Goal: Transaction & Acquisition: Purchase product/service

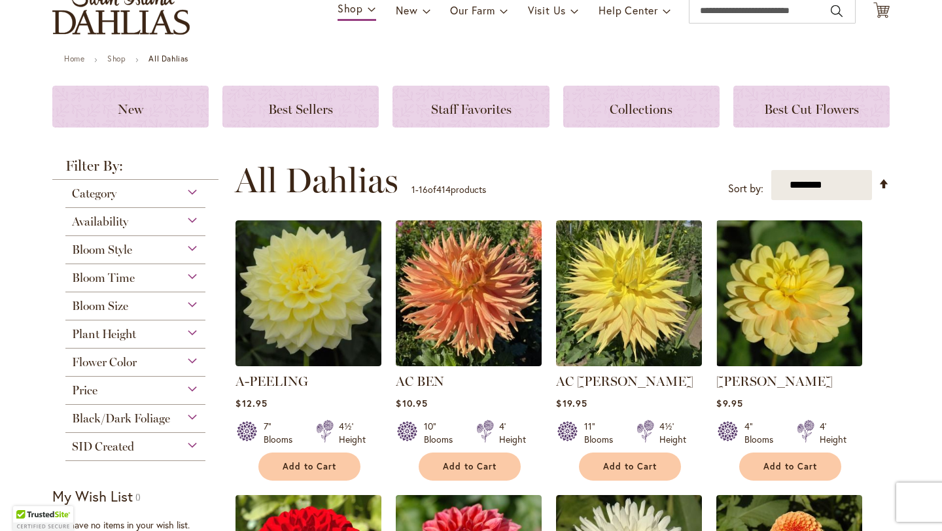
scroll to position [114, 0]
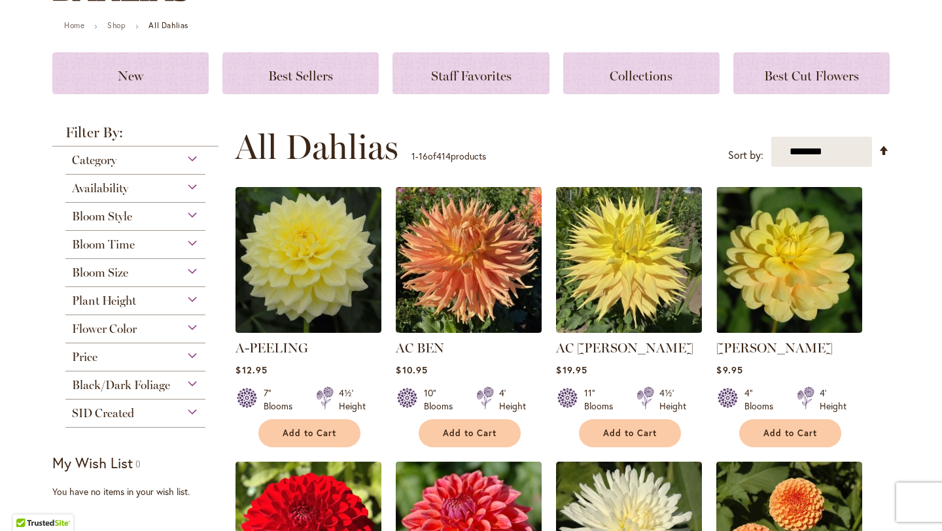
click at [135, 279] on div "Bloom Size (AA) Over 10" Blooms 38 items (A) 8"–10" Blooms 19 items (B) 6"–8" B…" at bounding box center [135, 273] width 140 height 28
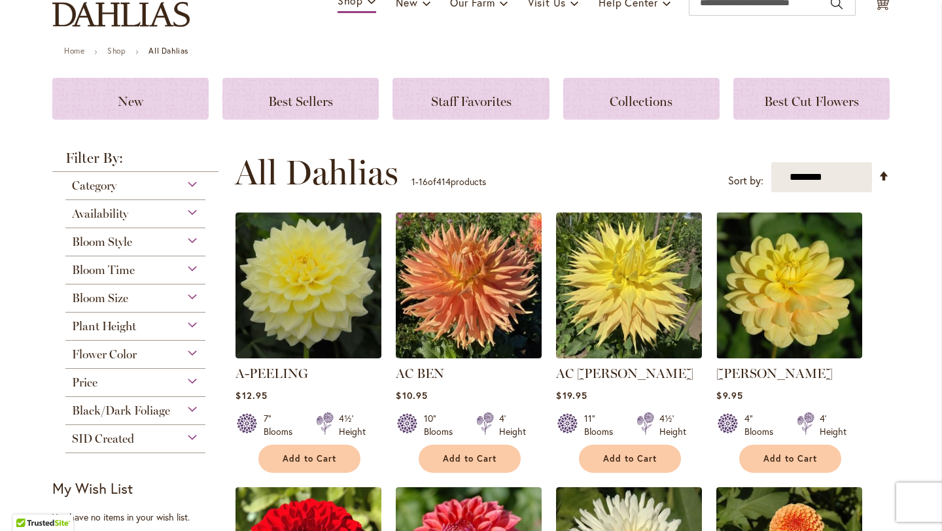
click at [188, 285] on div "Bloom Size" at bounding box center [135, 295] width 140 height 21
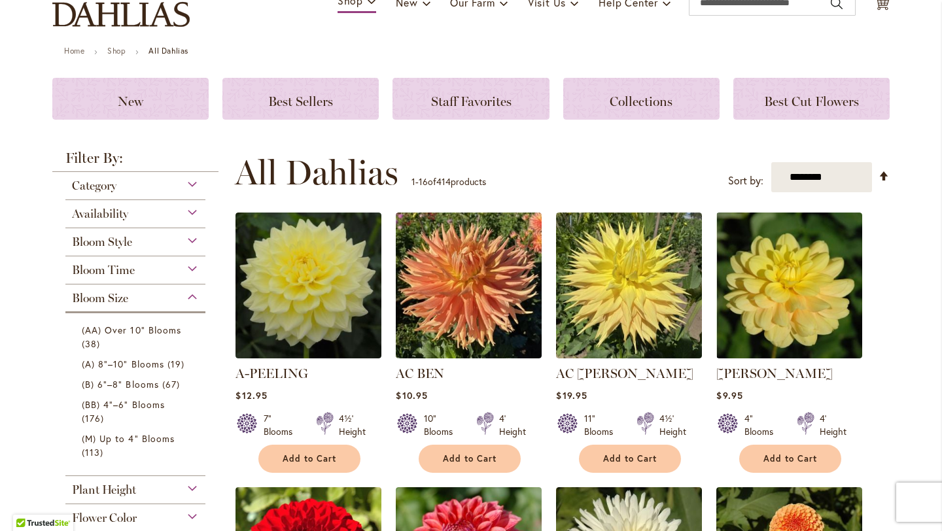
scroll to position [139, 0]
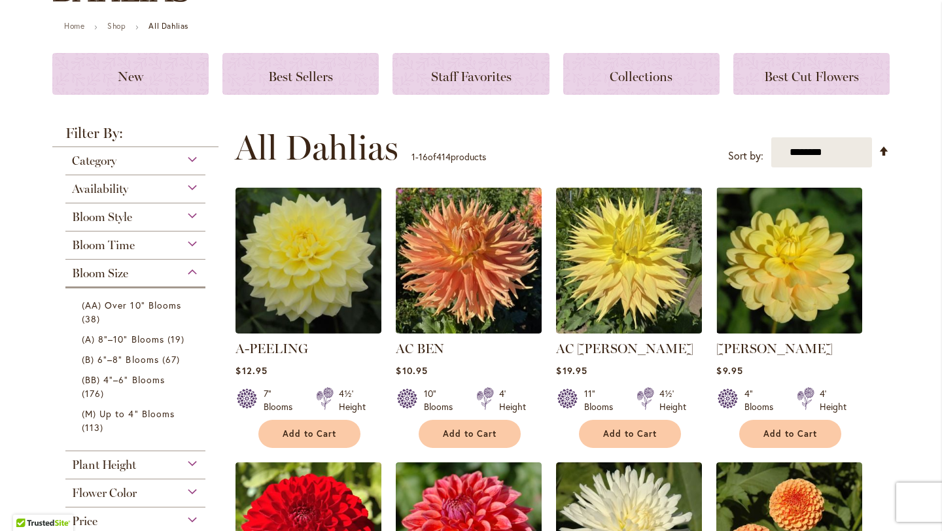
click at [188, 272] on div "Bloom Size" at bounding box center [135, 270] width 140 height 21
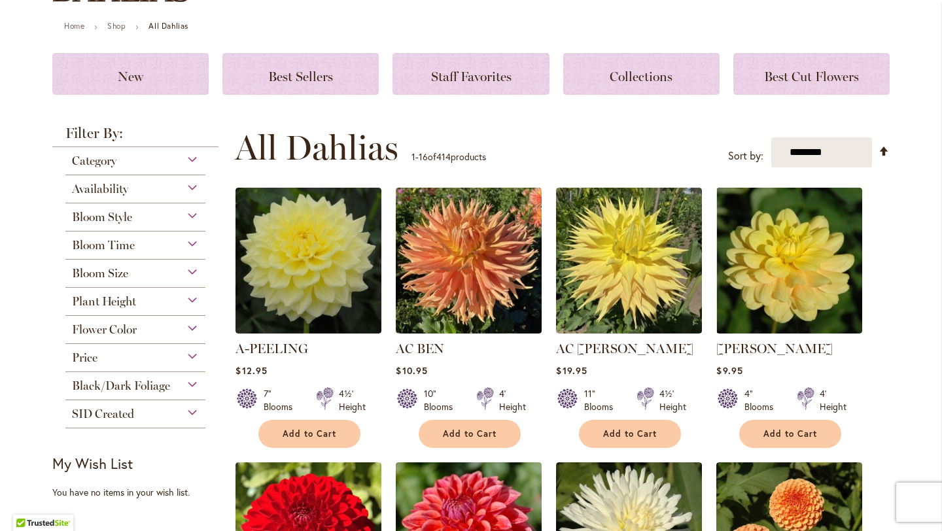
click at [180, 304] on div "Plant Height" at bounding box center [135, 298] width 140 height 21
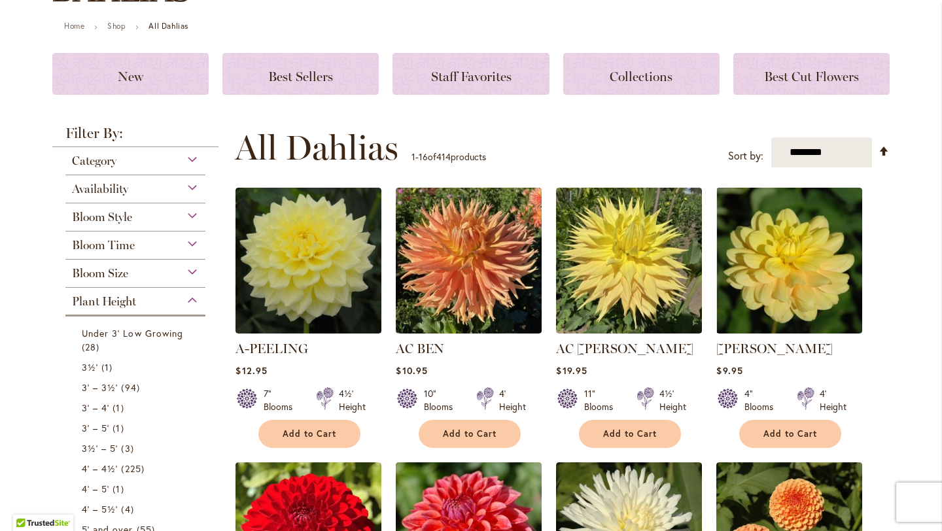
scroll to position [425, 0]
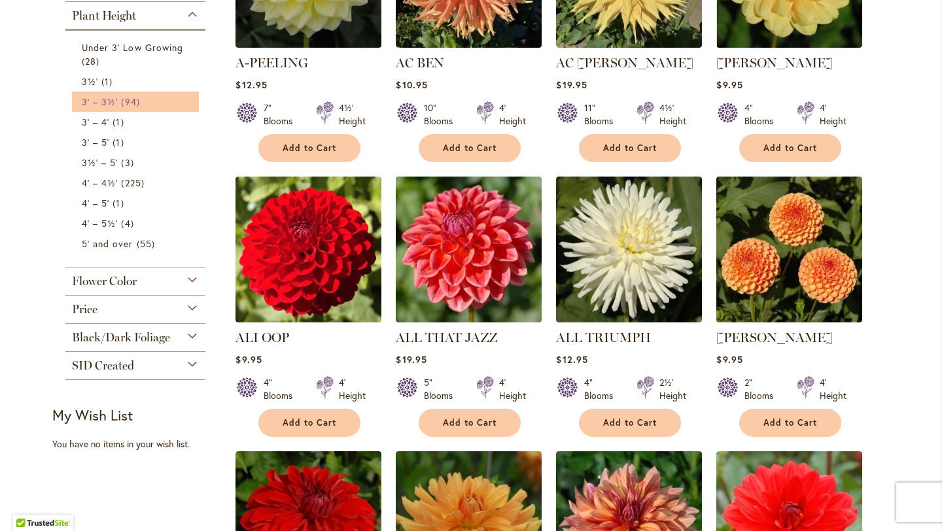
click at [154, 105] on link "3' – 3½' 94 items" at bounding box center [137, 102] width 111 height 14
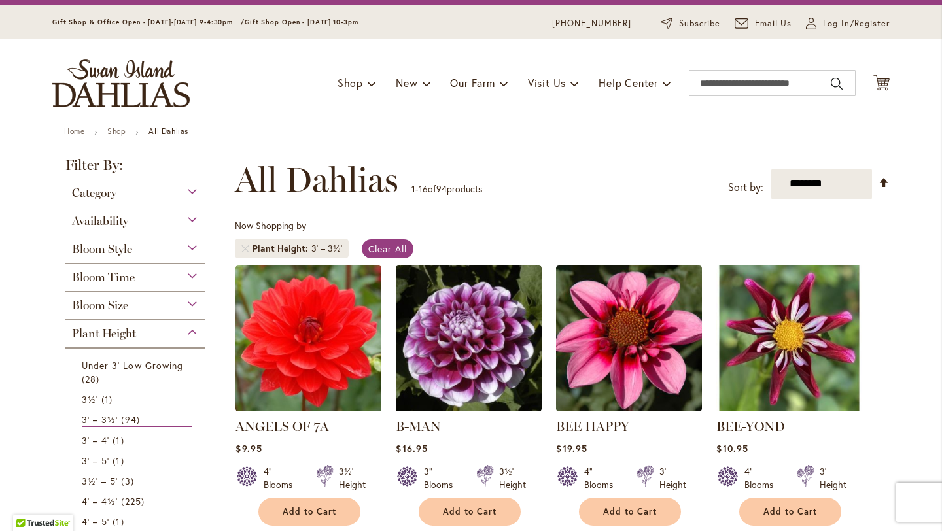
scroll to position [38, 0]
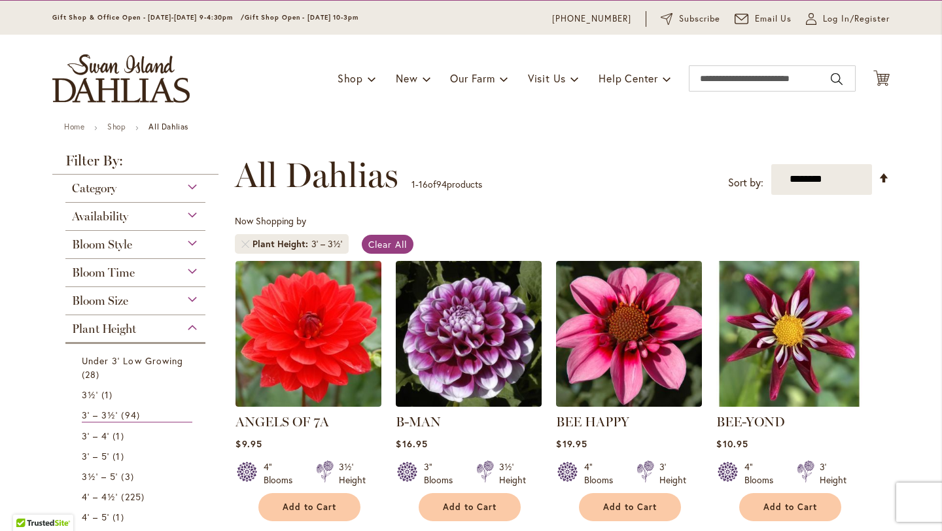
click at [143, 300] on div "Bloom Size" at bounding box center [135, 297] width 140 height 21
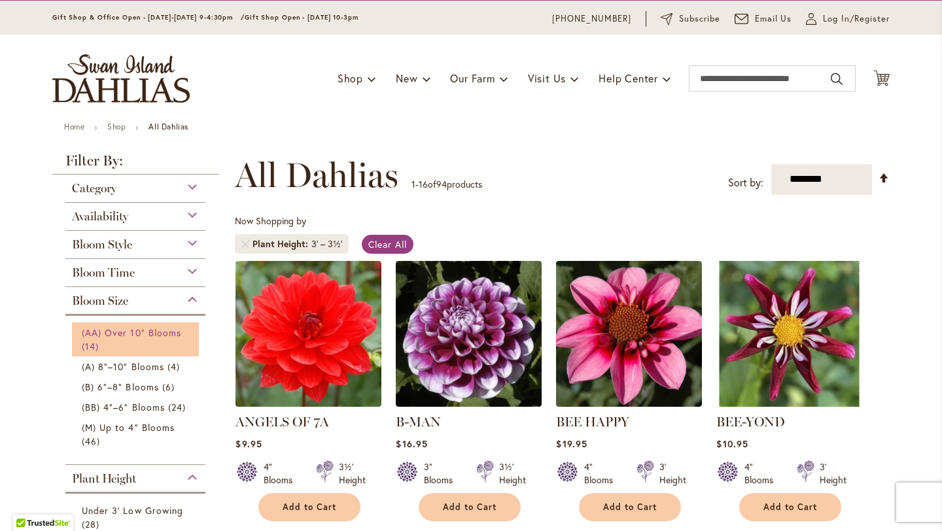
click at [85, 346] on span "14 items" at bounding box center [92, 347] width 20 height 14
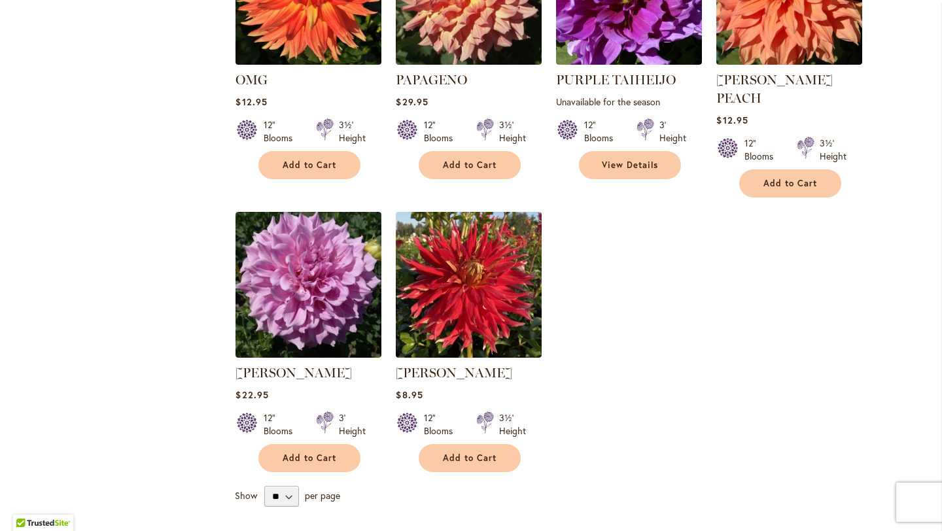
scroll to position [923, 0]
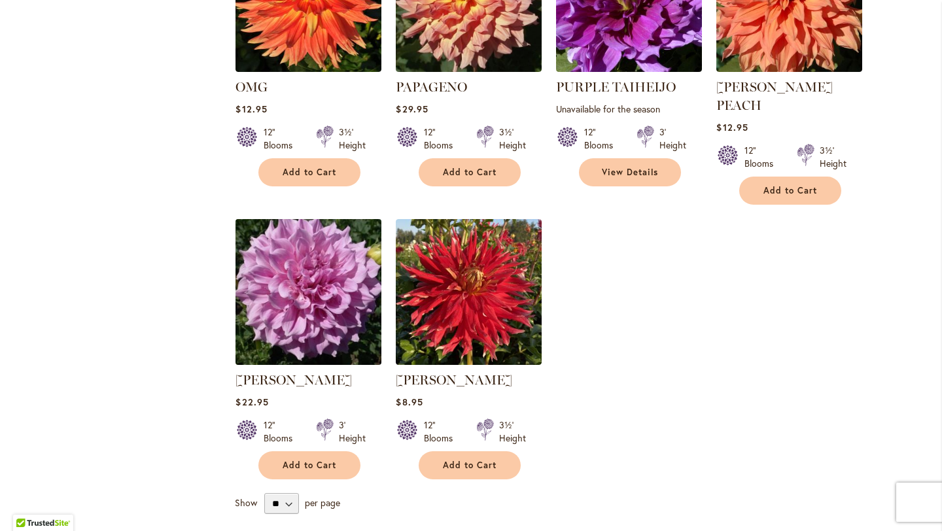
click at [325, 283] on img at bounding box center [308, 291] width 153 height 153
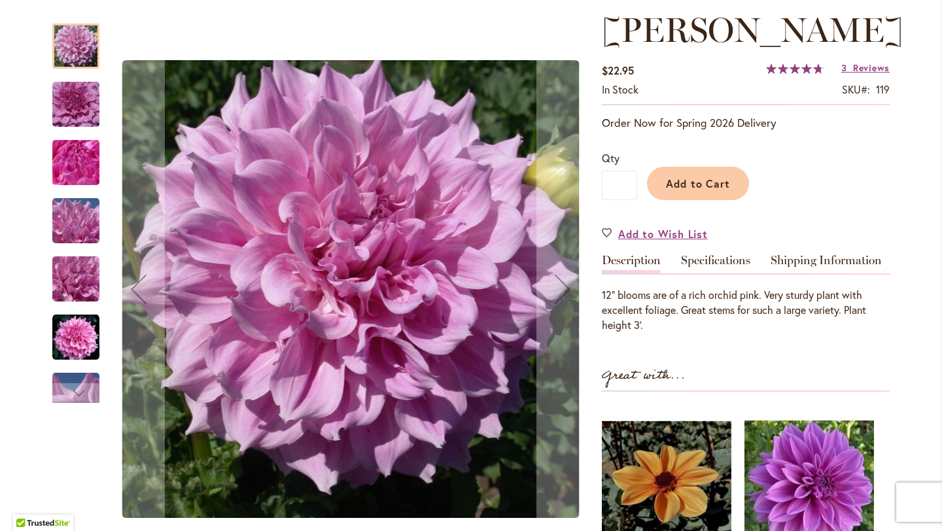
scroll to position [185, 0]
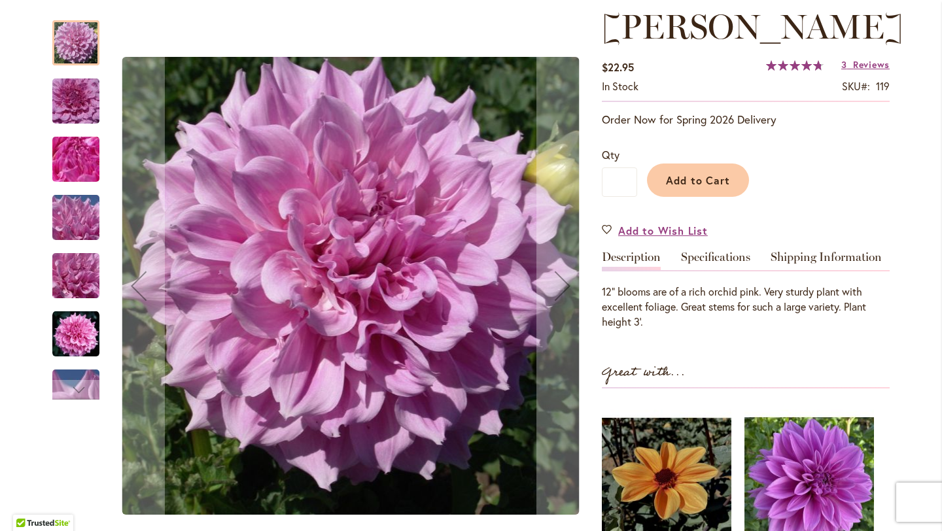
click at [82, 104] on img "Vera Seyfang" at bounding box center [76, 101] width 94 height 63
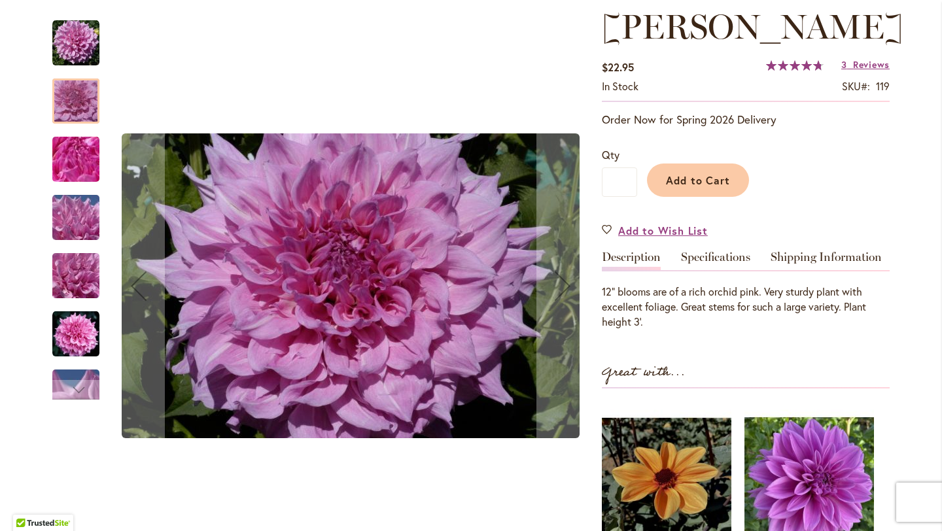
click at [82, 153] on img "Vera Seyfang" at bounding box center [76, 159] width 94 height 71
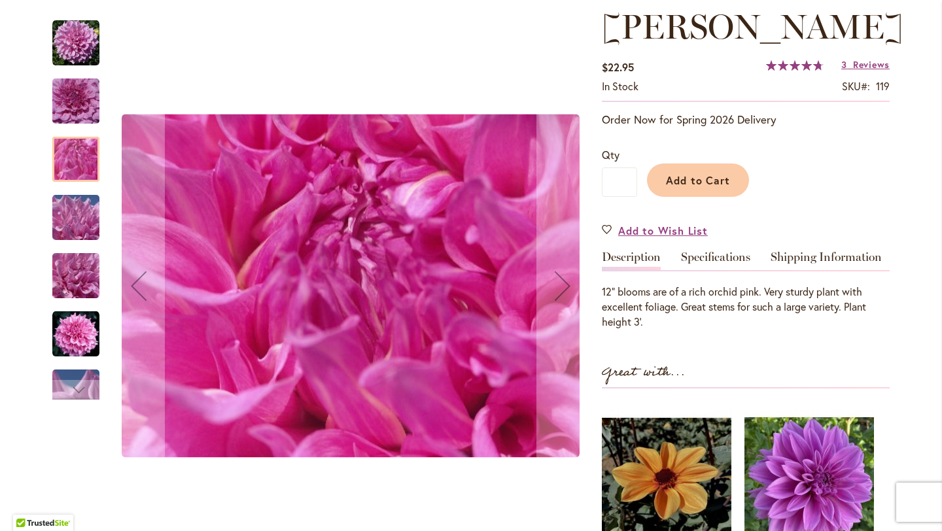
click at [84, 197] on img "Vera Seyfang" at bounding box center [76, 218] width 94 height 71
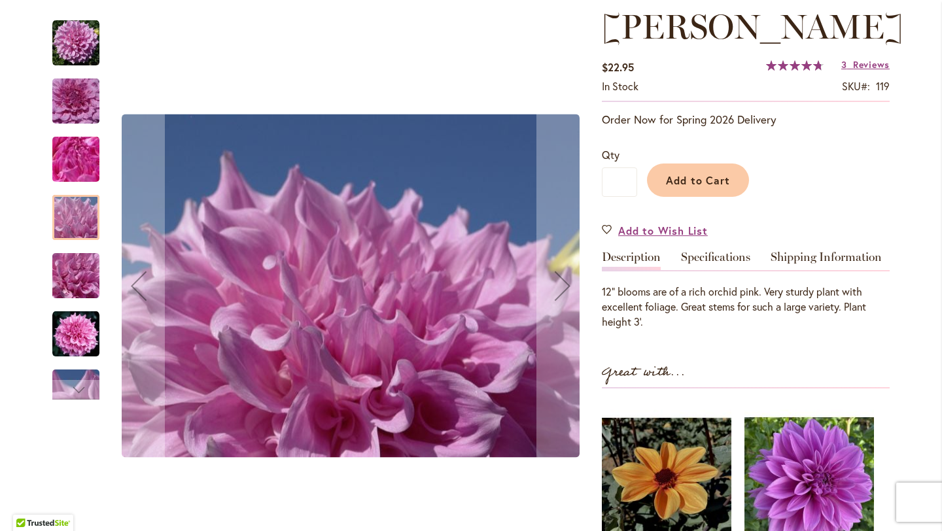
click at [88, 275] on img "Vera Seyfang" at bounding box center [76, 276] width 94 height 71
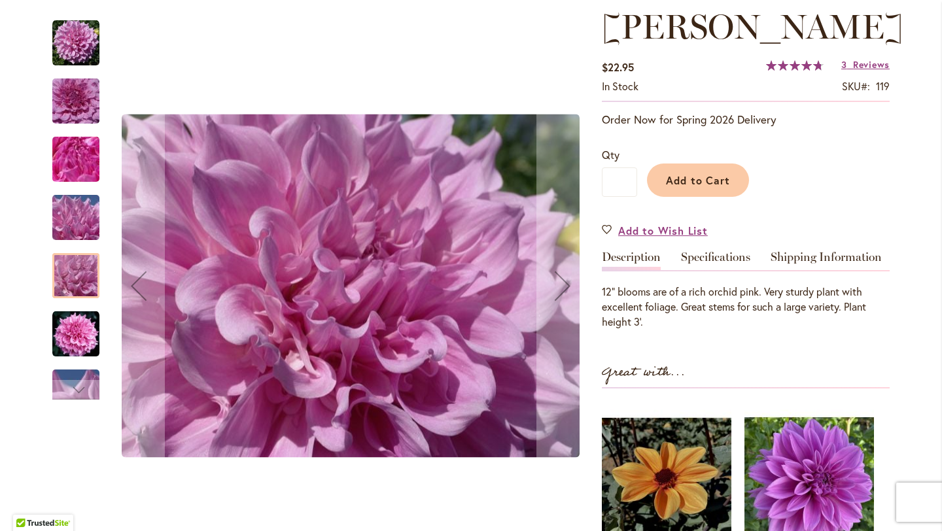
click at [84, 346] on img "Vera Seyfang" at bounding box center [75, 334] width 47 height 47
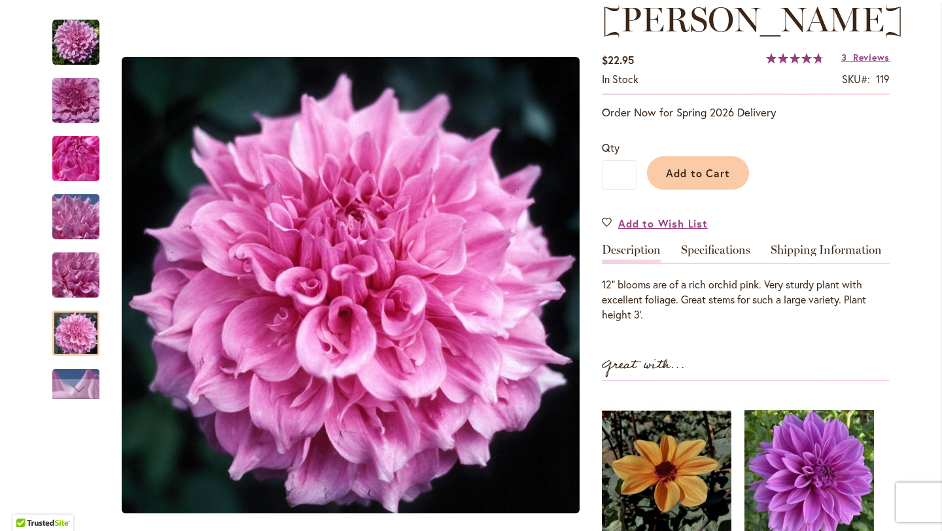
scroll to position [190, 0]
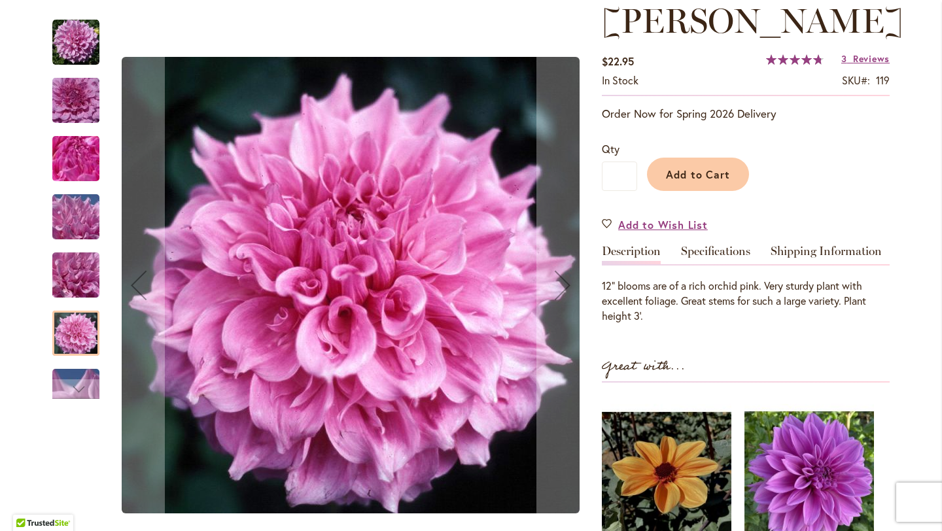
click at [69, 373] on img "Vera Seyfang" at bounding box center [76, 392] width 94 height 71
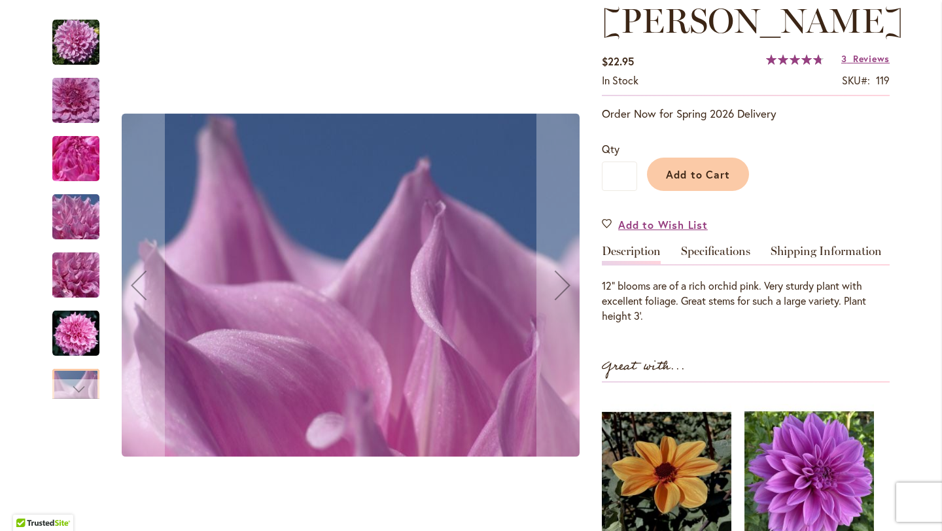
click at [77, 395] on div "Next" at bounding box center [76, 390] width 20 height 20
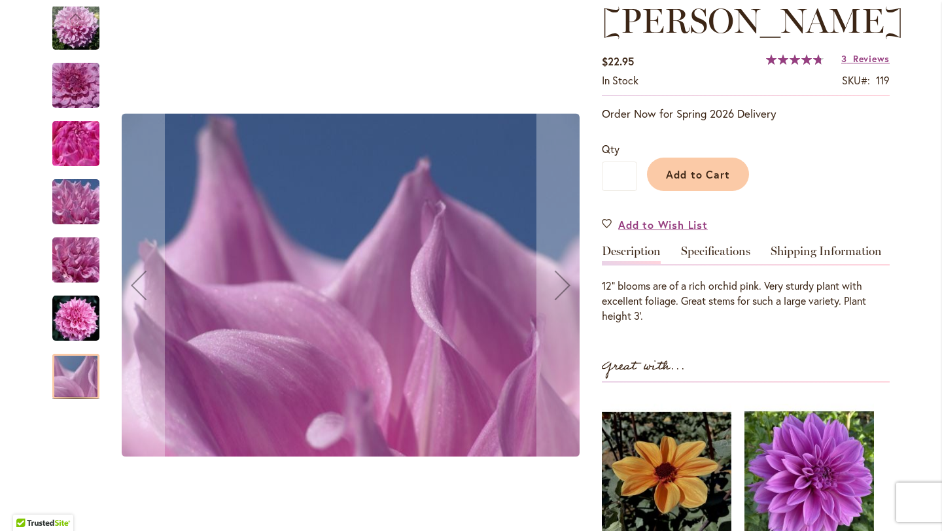
click at [77, 395] on div at bounding box center [75, 376] width 47 height 45
click at [78, 383] on div at bounding box center [75, 376] width 47 height 45
click at [69, 336] on img "Vera Seyfang" at bounding box center [75, 318] width 47 height 47
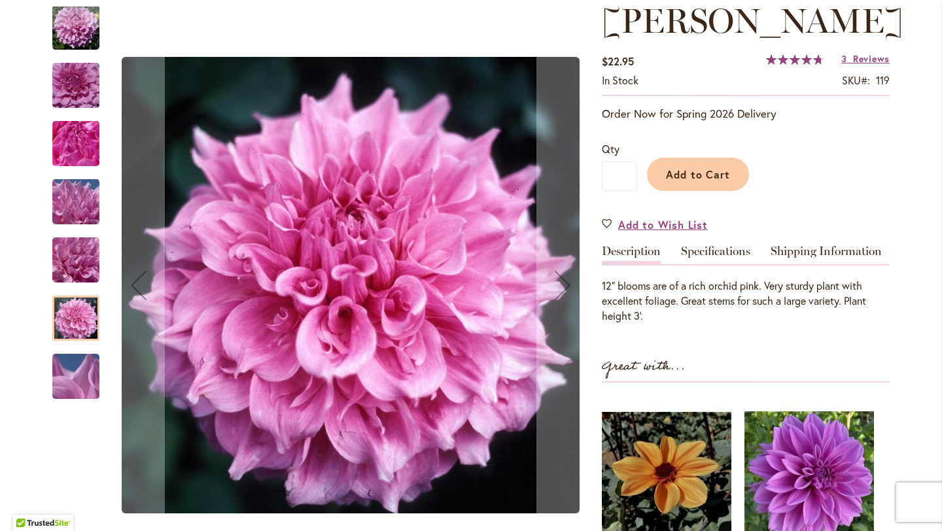
click at [67, 283] on div "Vera Seyfang" at bounding box center [82, 312] width 60 height 58
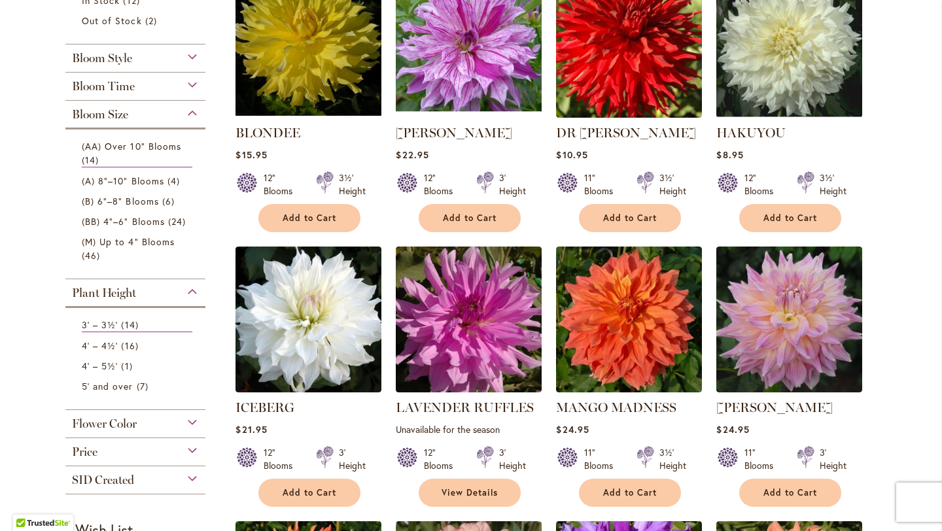
scroll to position [323, 0]
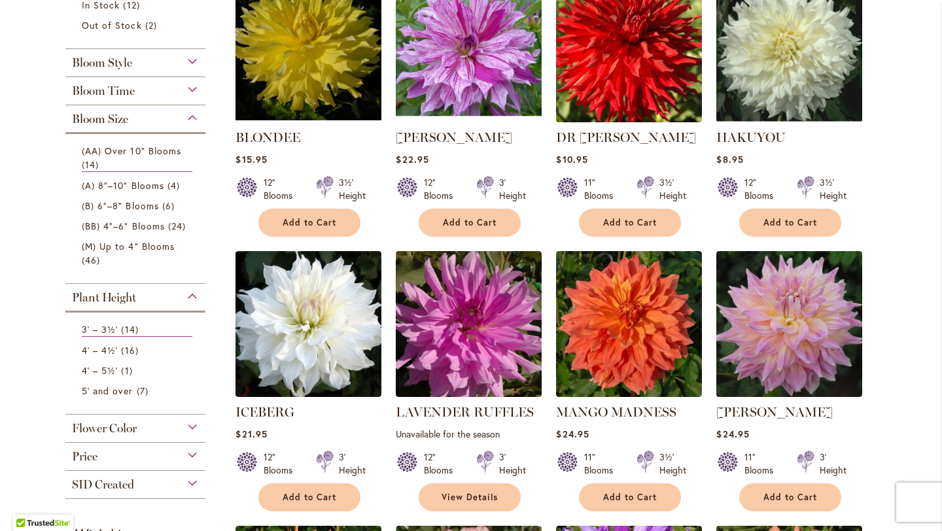
click at [189, 294] on div "Plant Height" at bounding box center [135, 294] width 140 height 21
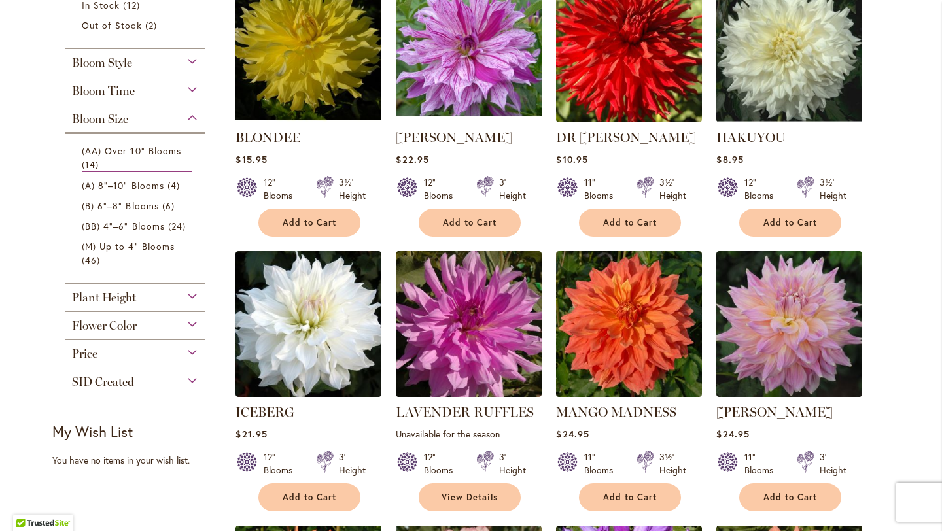
click at [186, 294] on div "Plant Height" at bounding box center [135, 294] width 140 height 21
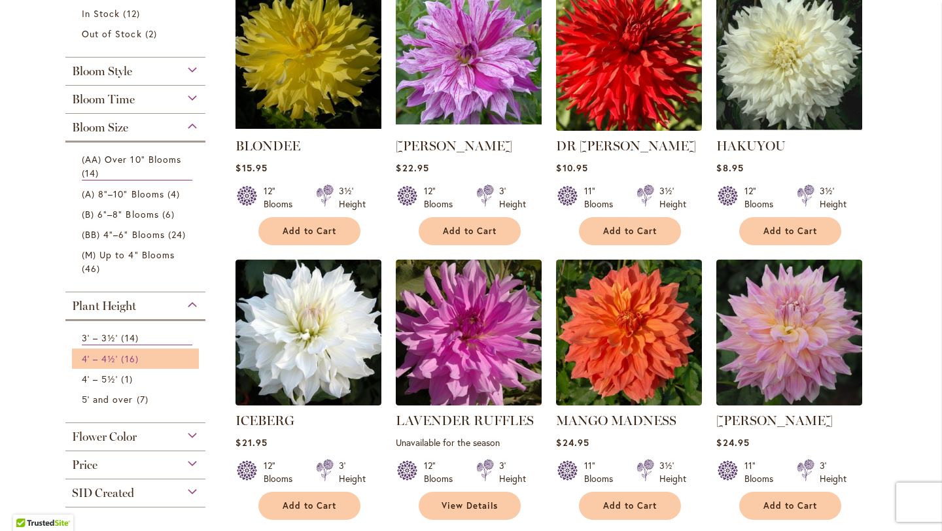
scroll to position [317, 0]
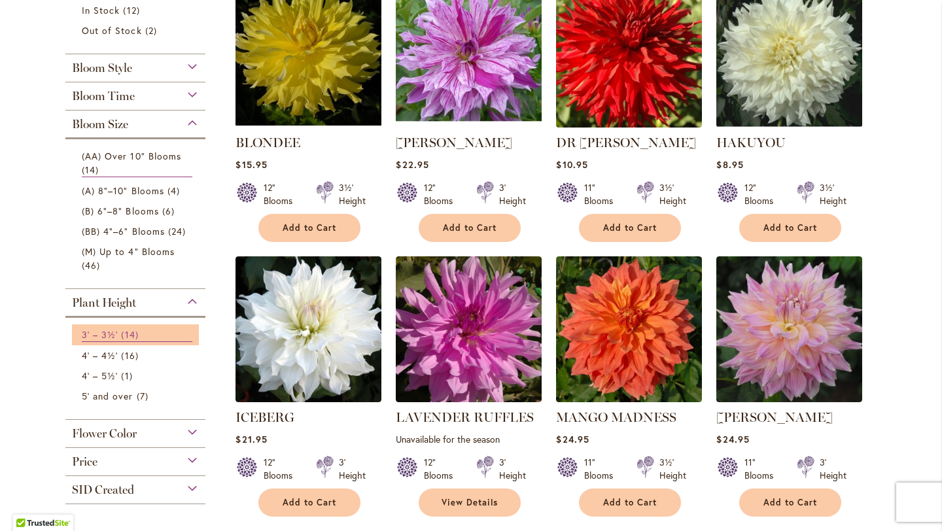
click at [131, 339] on span "14 items" at bounding box center [131, 335] width 20 height 14
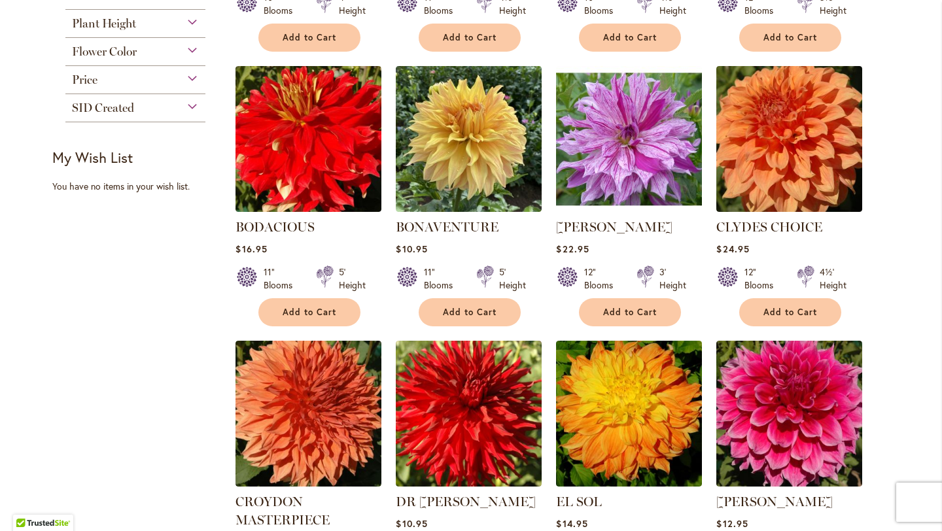
scroll to position [512, 0]
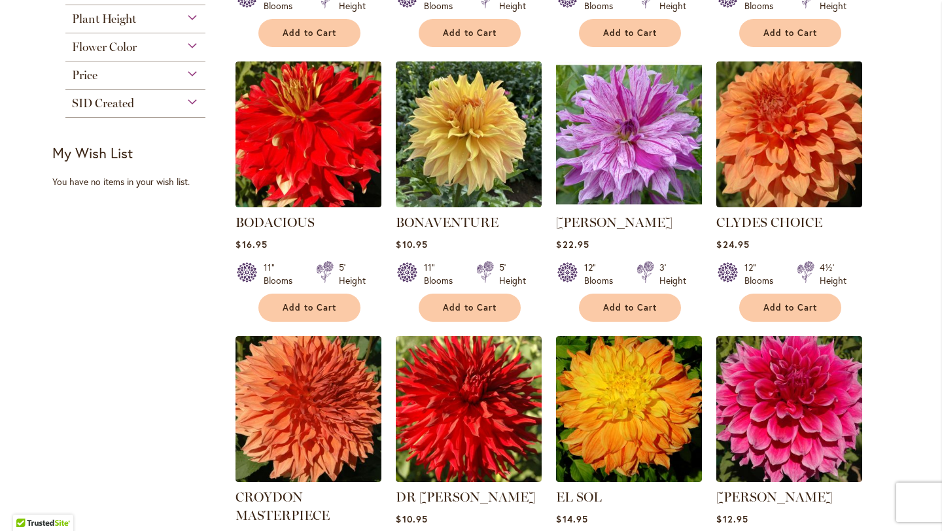
click at [612, 132] on img at bounding box center [629, 134] width 153 height 153
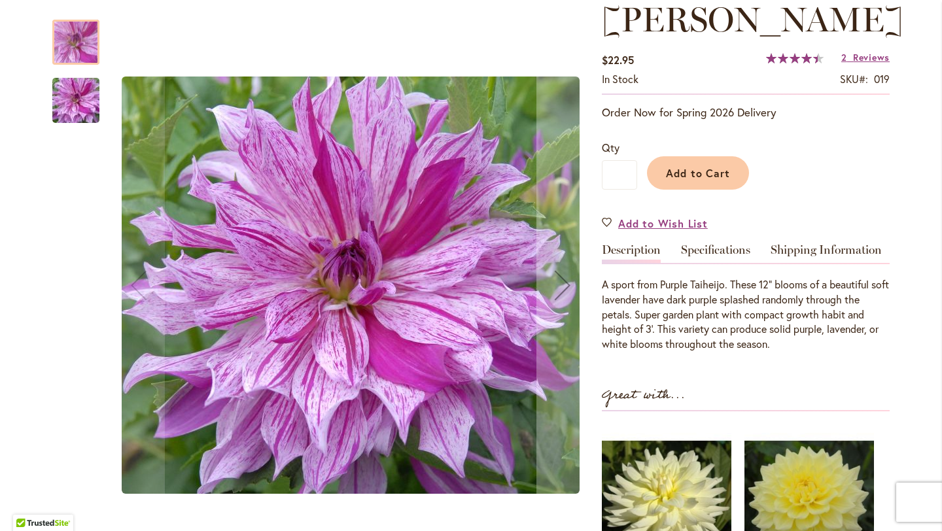
scroll to position [365, 0]
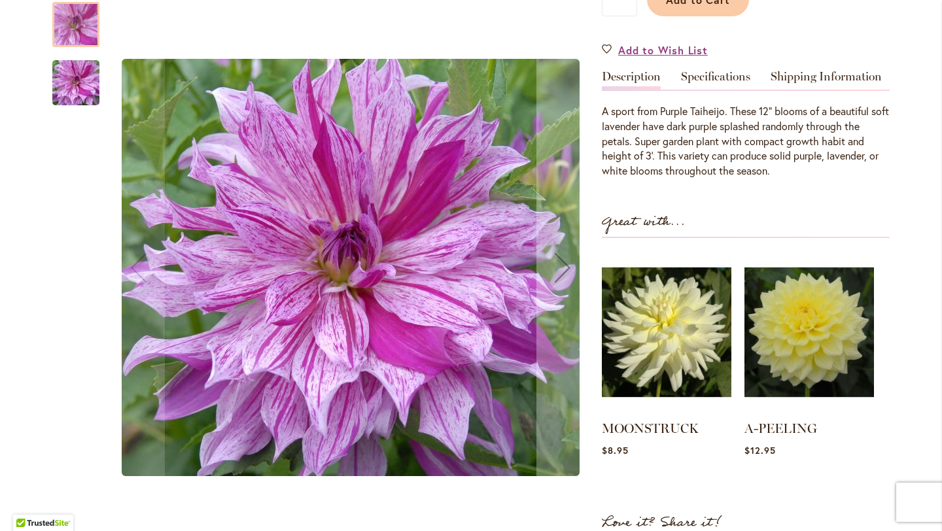
click at [84, 111] on img "Brandon Michael" at bounding box center [76, 82] width 94 height 63
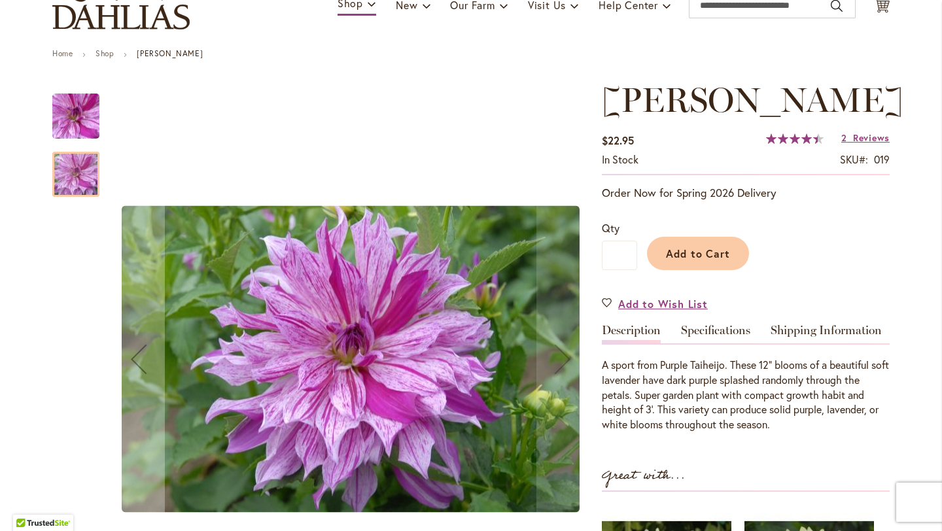
scroll to position [109, 0]
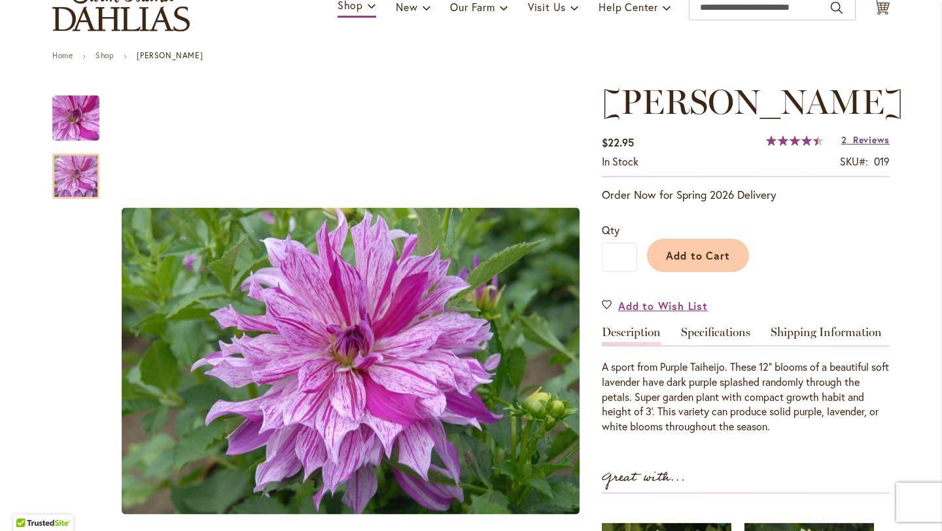
click at [874, 146] on span "Reviews" at bounding box center [871, 139] width 37 height 12
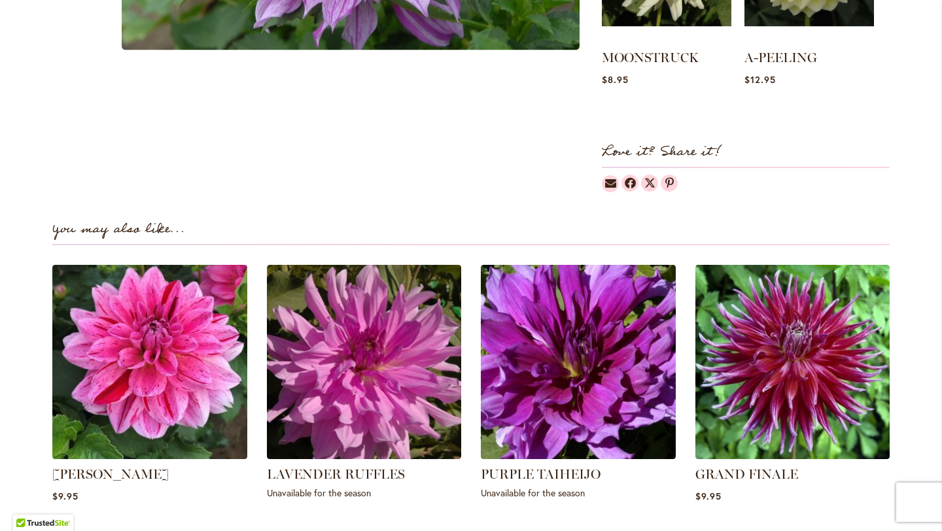
scroll to position [733, 0]
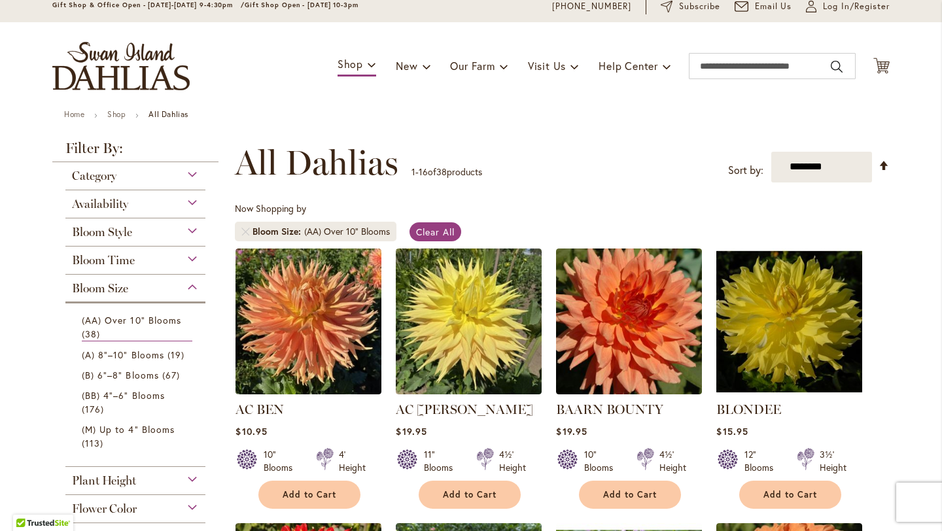
scroll to position [45, 0]
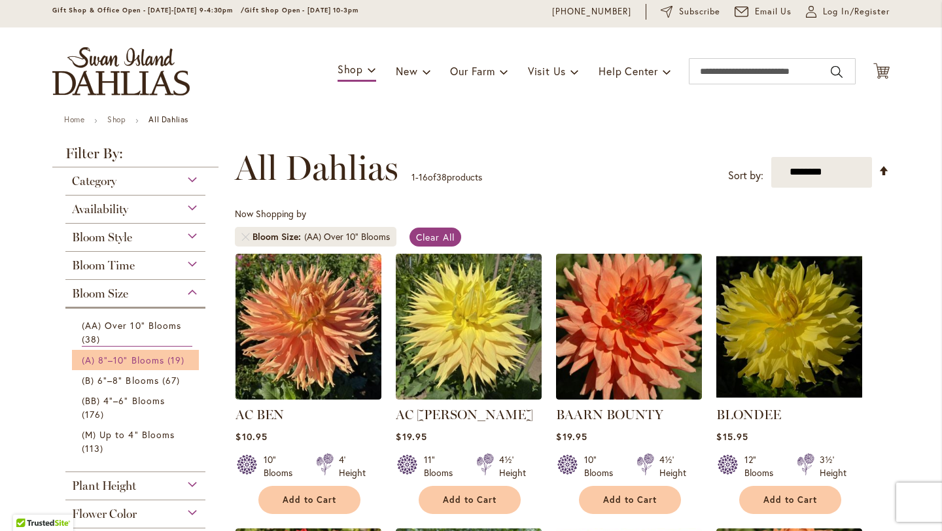
click at [150, 358] on span "(A) 8"–10" Blooms" at bounding box center [123, 360] width 82 height 12
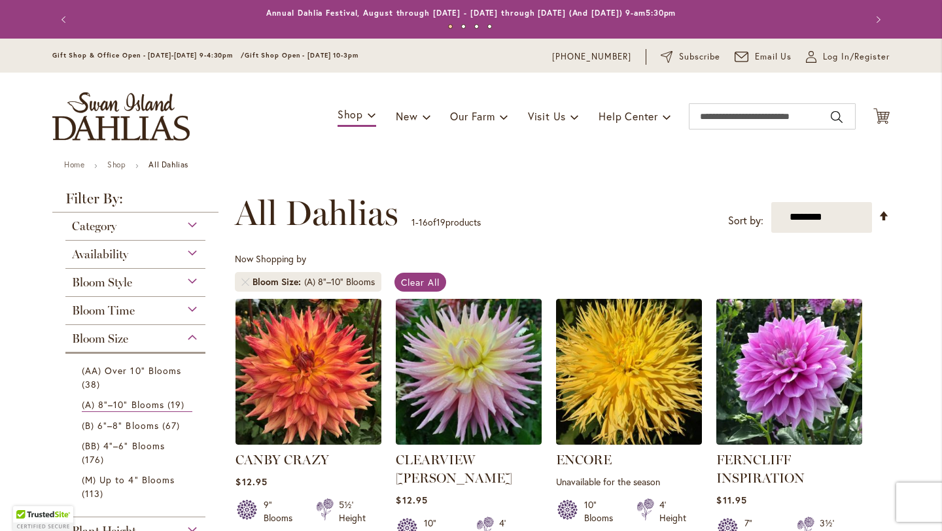
click at [196, 331] on div "Bloom Size" at bounding box center [135, 335] width 140 height 21
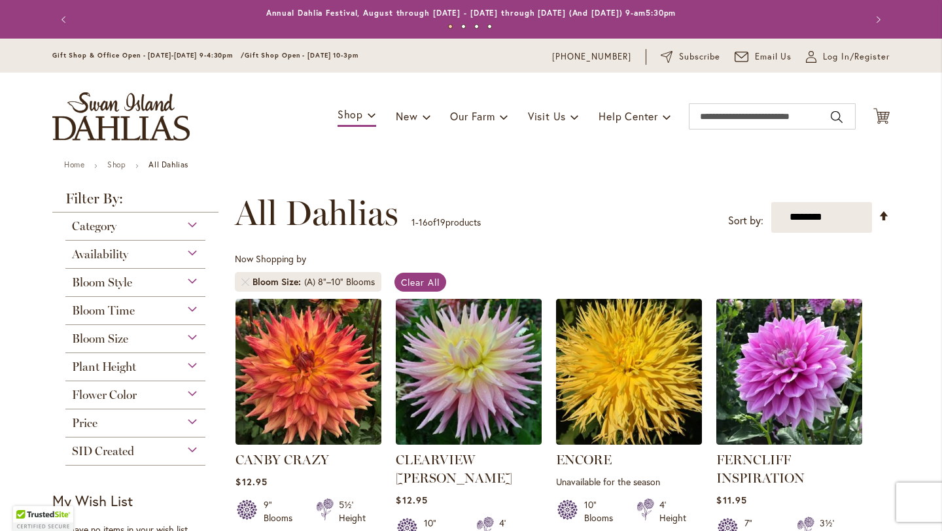
click at [195, 330] on div "Bloom Size" at bounding box center [135, 335] width 140 height 21
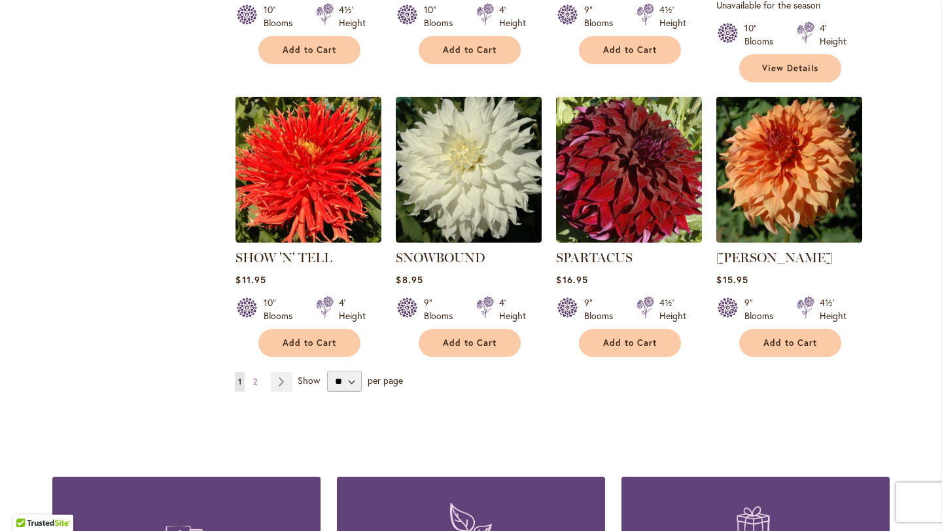
scroll to position [1083, 0]
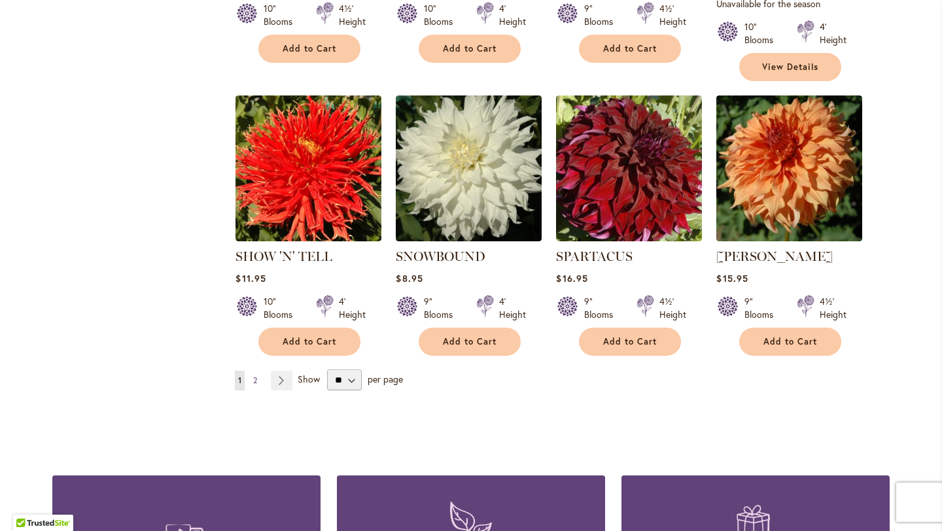
click at [259, 371] on link "Page 2" at bounding box center [255, 381] width 10 height 20
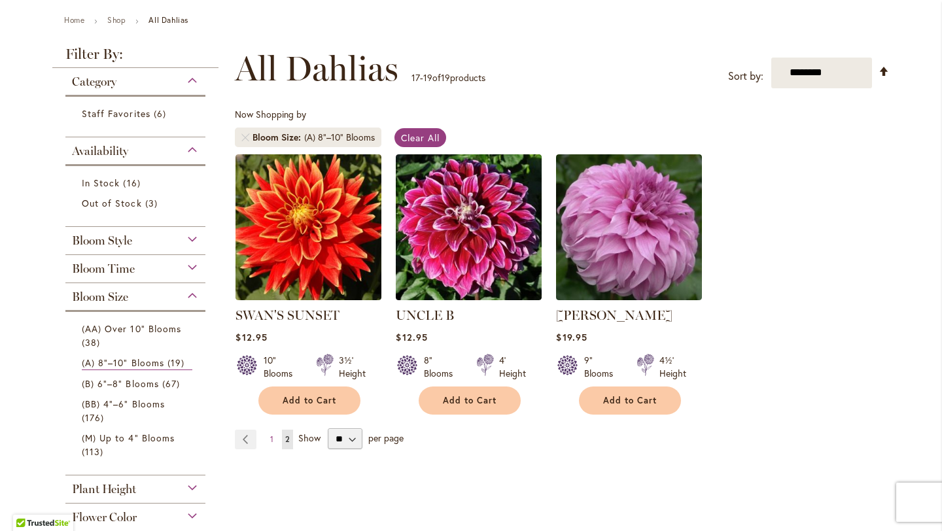
scroll to position [149, 0]
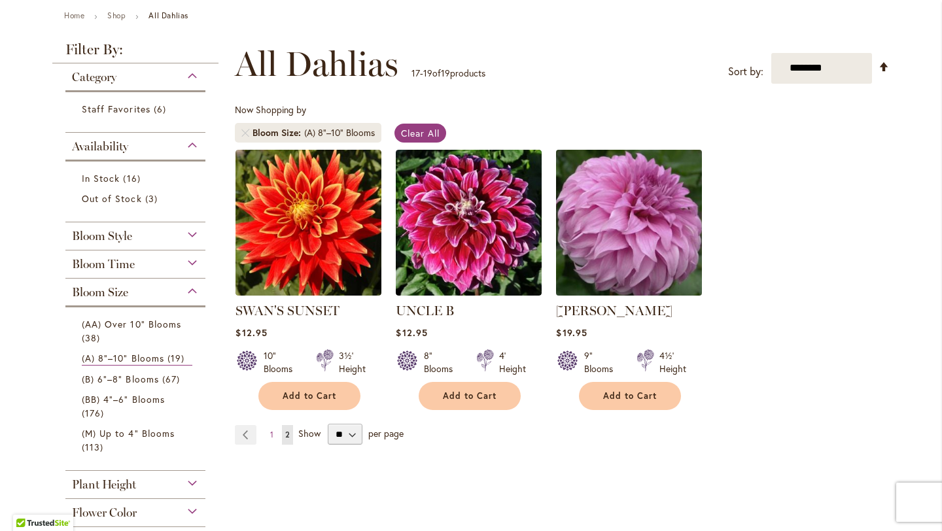
click at [620, 249] on img at bounding box center [629, 222] width 153 height 153
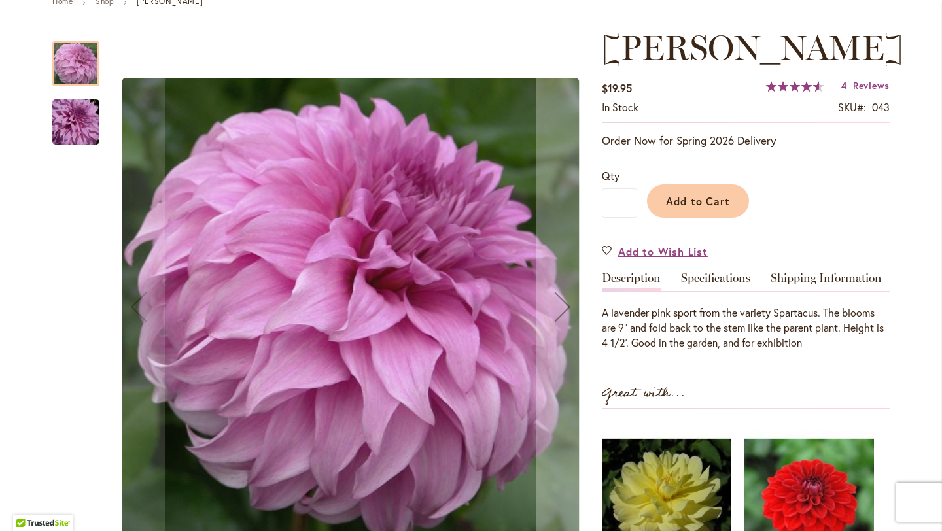
scroll to position [166, 0]
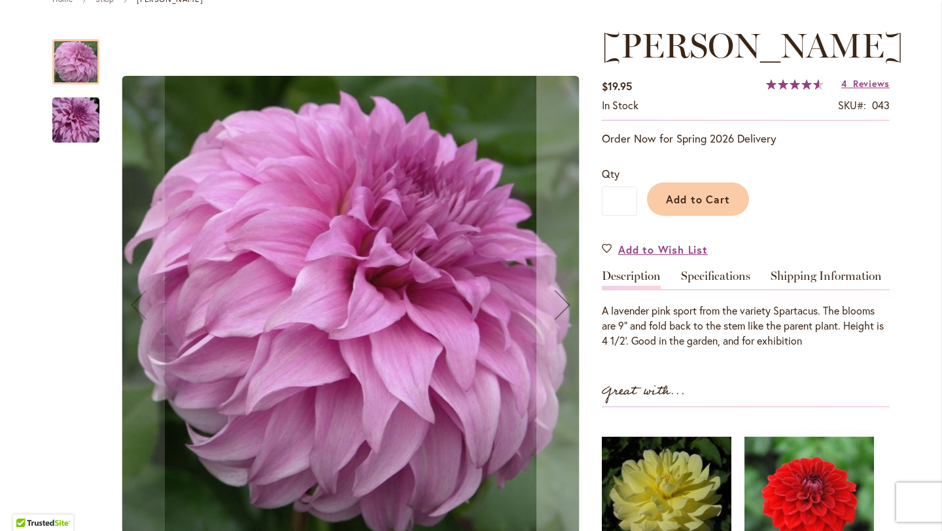
click at [69, 133] on img "Vassio Meggos" at bounding box center [76, 120] width 94 height 63
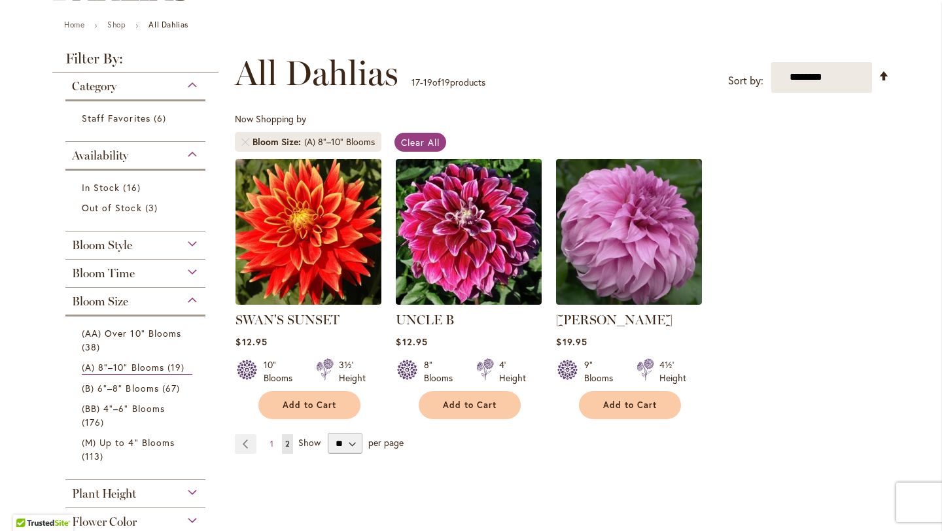
scroll to position [143, 0]
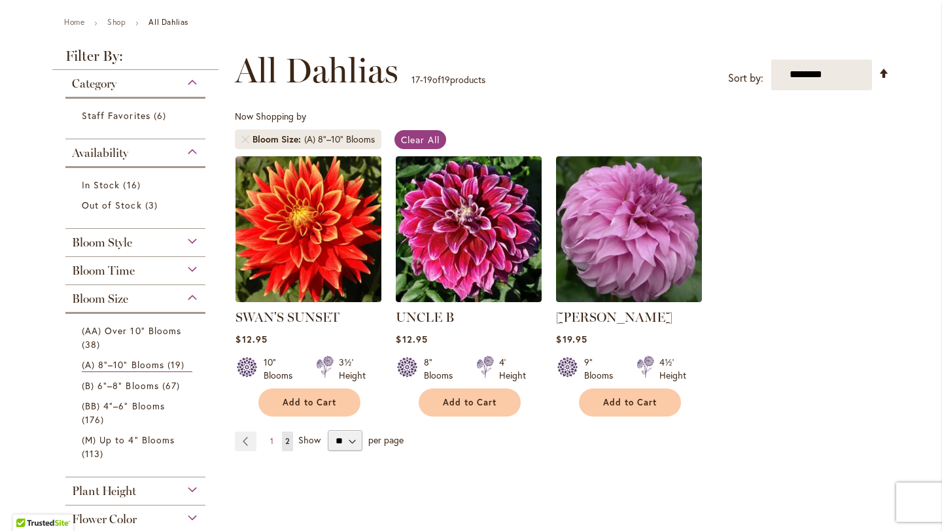
click at [130, 243] on span "Bloom Style" at bounding box center [102, 243] width 60 height 14
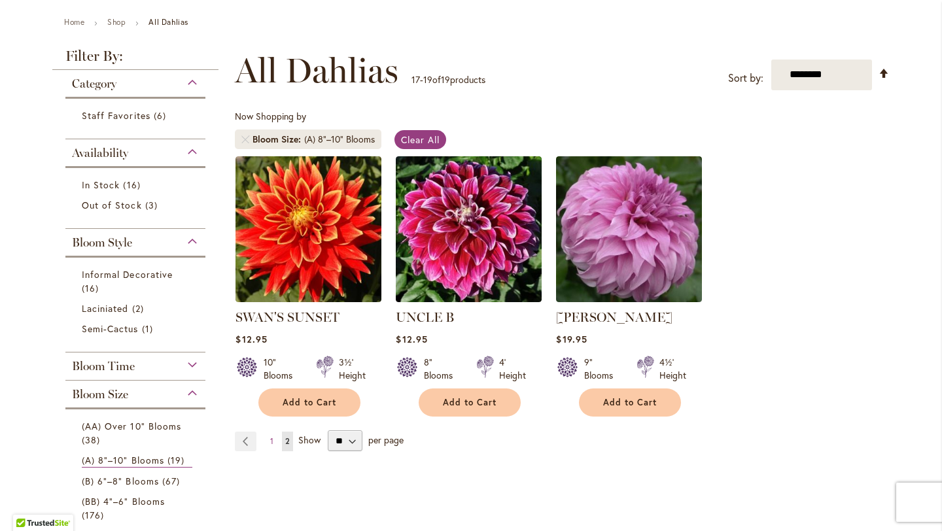
click at [130, 243] on span "Bloom Style" at bounding box center [102, 243] width 60 height 14
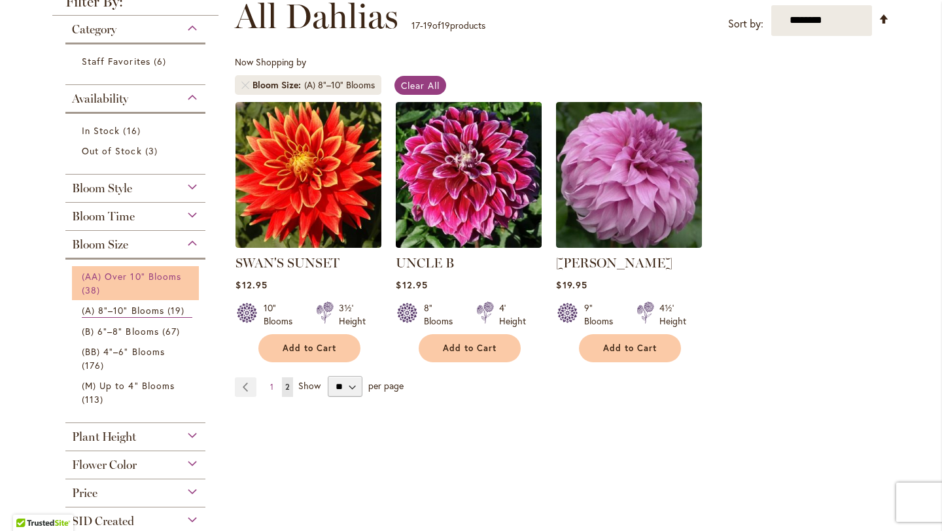
scroll to position [194, 0]
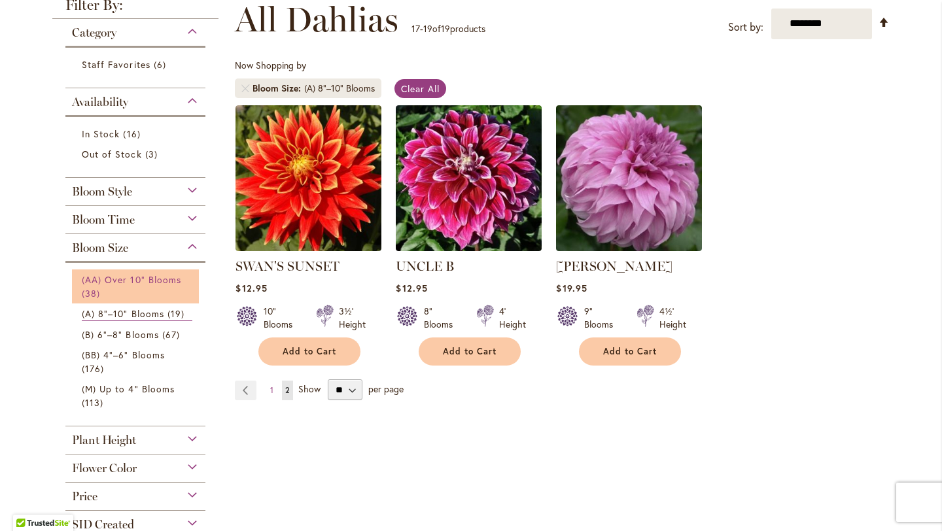
click at [124, 285] on link "(AA) Over 10" Blooms 38 items" at bounding box center [137, 286] width 111 height 27
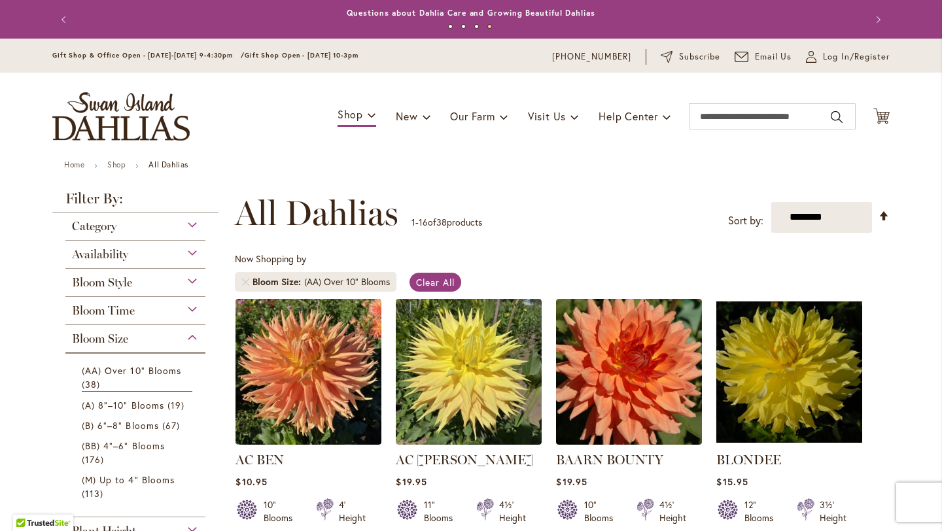
click at [179, 339] on div "Bloom Size" at bounding box center [135, 335] width 140 height 21
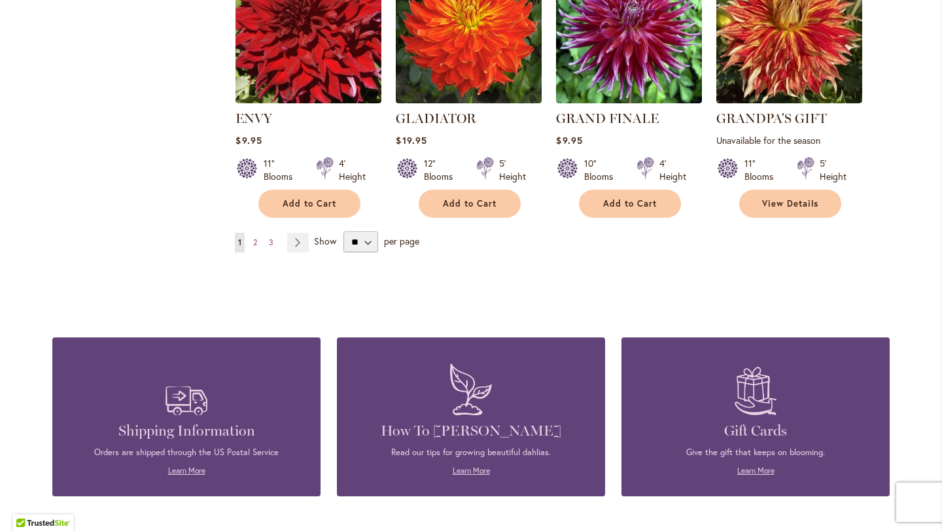
scroll to position [1224, 0]
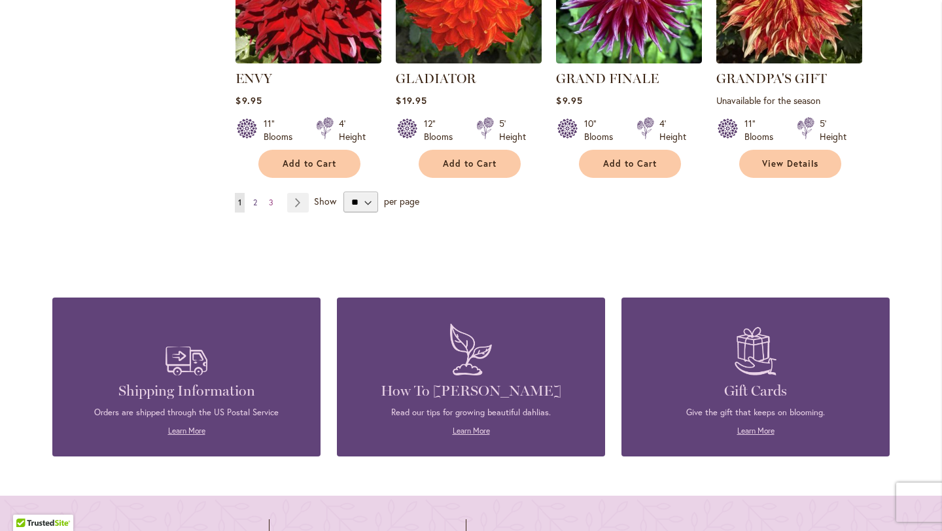
click at [255, 202] on span "2" at bounding box center [255, 203] width 4 height 10
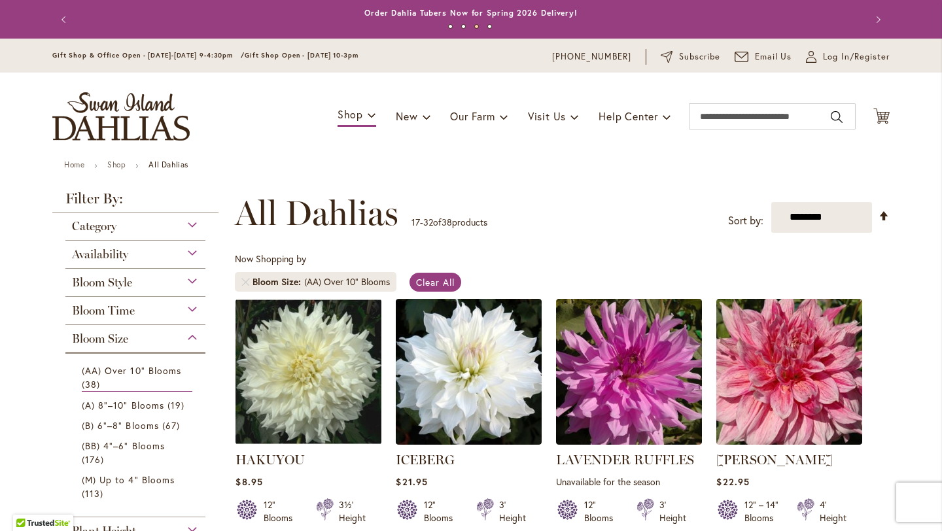
click at [255, 202] on span "All Dahlias" at bounding box center [317, 213] width 164 height 39
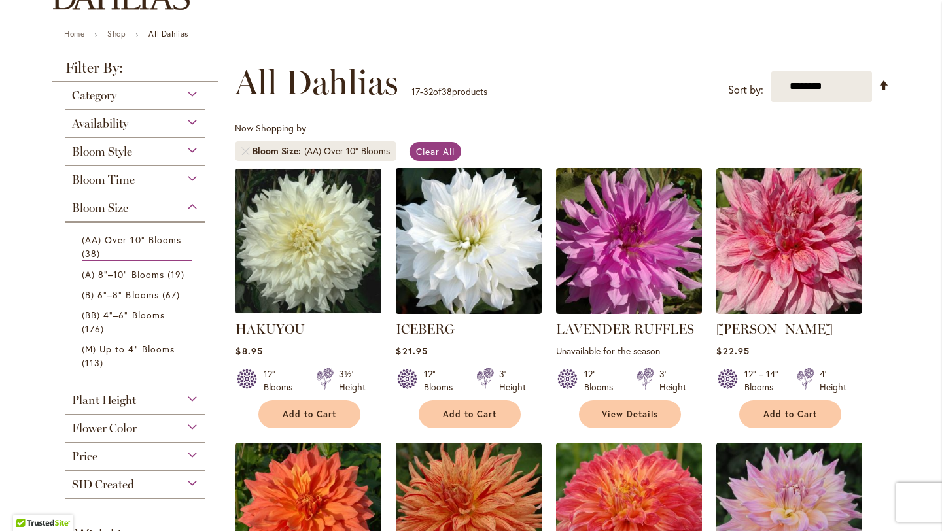
scroll to position [132, 0]
click at [472, 247] on img at bounding box center [469, 240] width 153 height 153
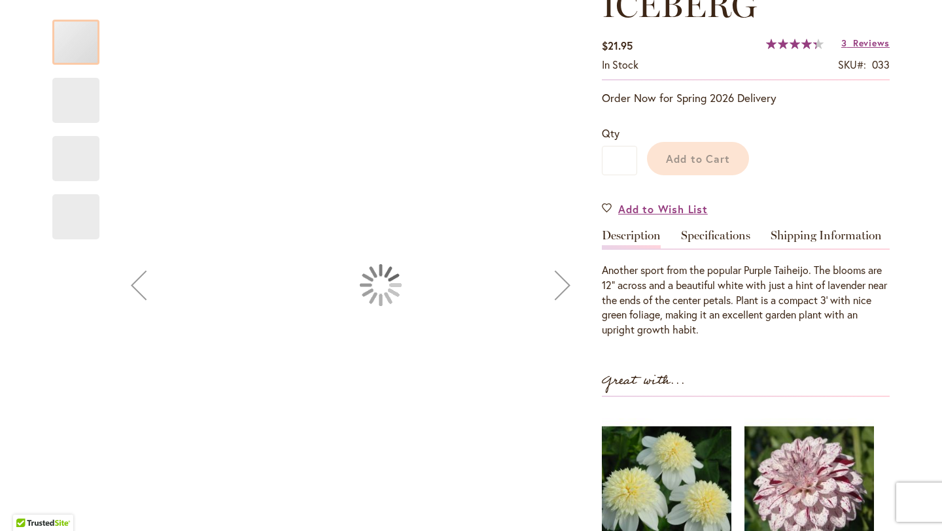
scroll to position [364, 0]
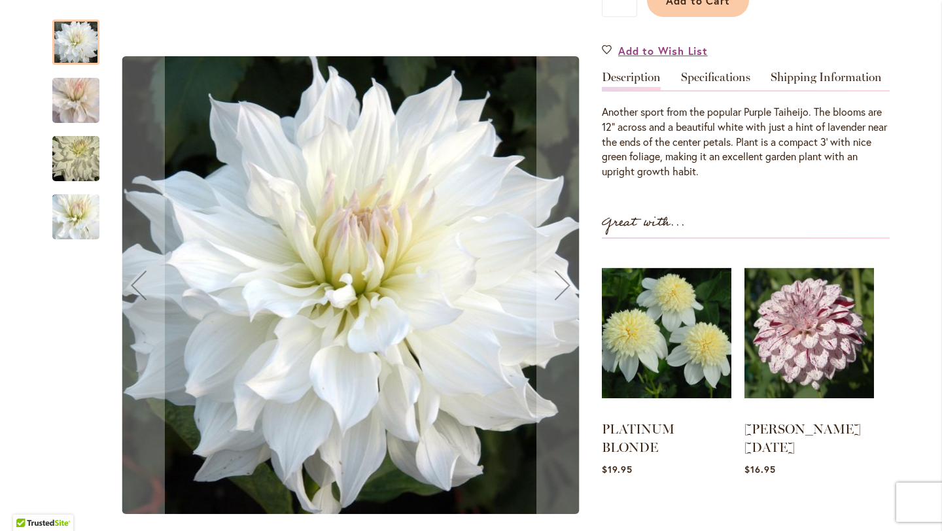
click at [87, 99] on img "ICEBERG" at bounding box center [76, 100] width 94 height 83
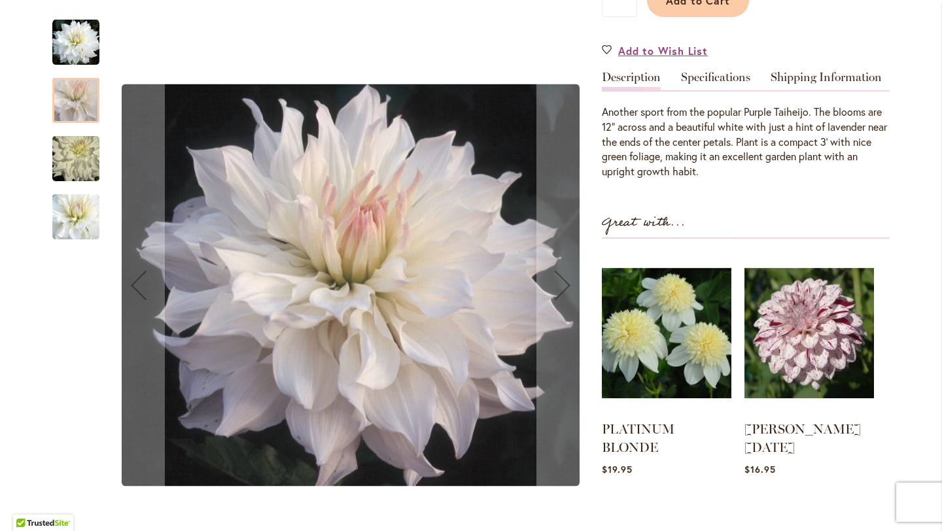
click at [80, 146] on img "ICEBERG" at bounding box center [76, 159] width 94 height 63
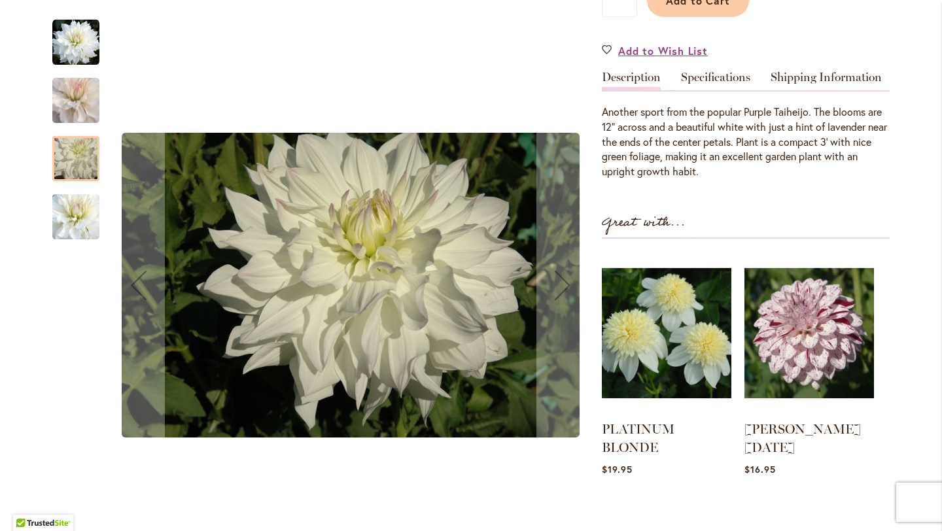
click at [86, 149] on div at bounding box center [75, 158] width 47 height 45
click at [84, 159] on div at bounding box center [75, 158] width 47 height 45
click at [75, 237] on img "ICEBERG" at bounding box center [76, 217] width 94 height 82
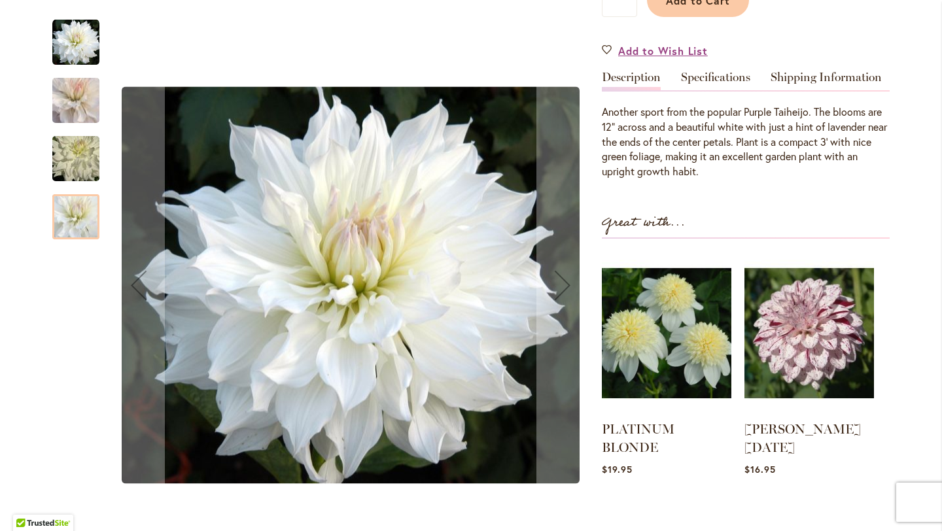
click at [74, 175] on img "ICEBERG" at bounding box center [76, 159] width 94 height 63
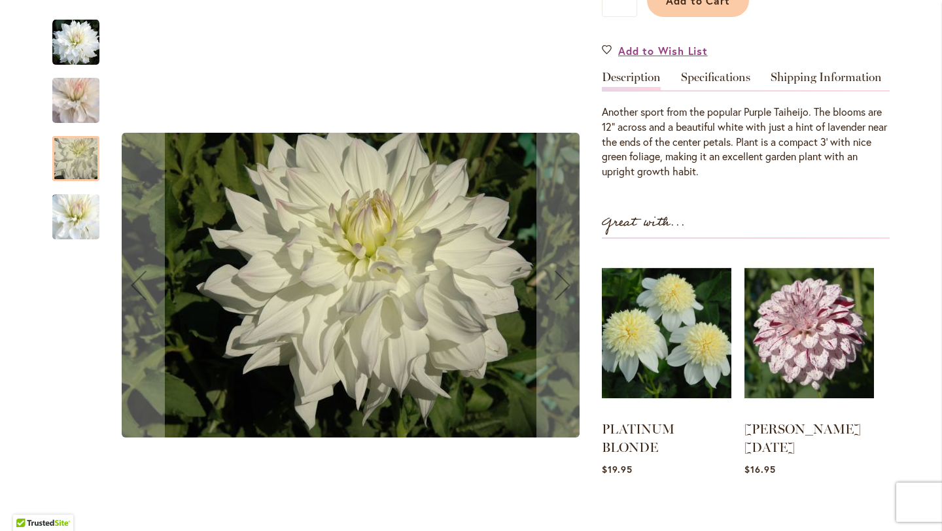
click at [85, 112] on img "ICEBERG" at bounding box center [76, 100] width 94 height 83
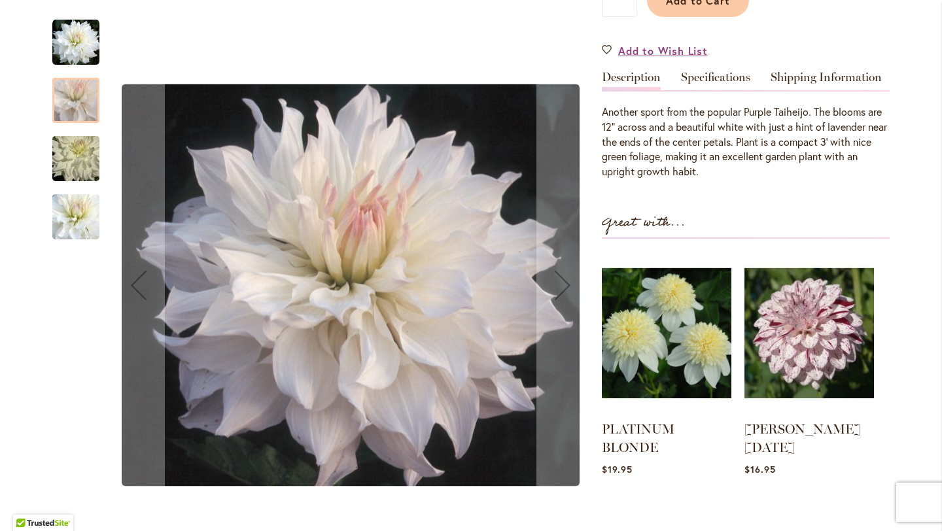
click at [88, 48] on img "ICEBERG" at bounding box center [75, 42] width 47 height 47
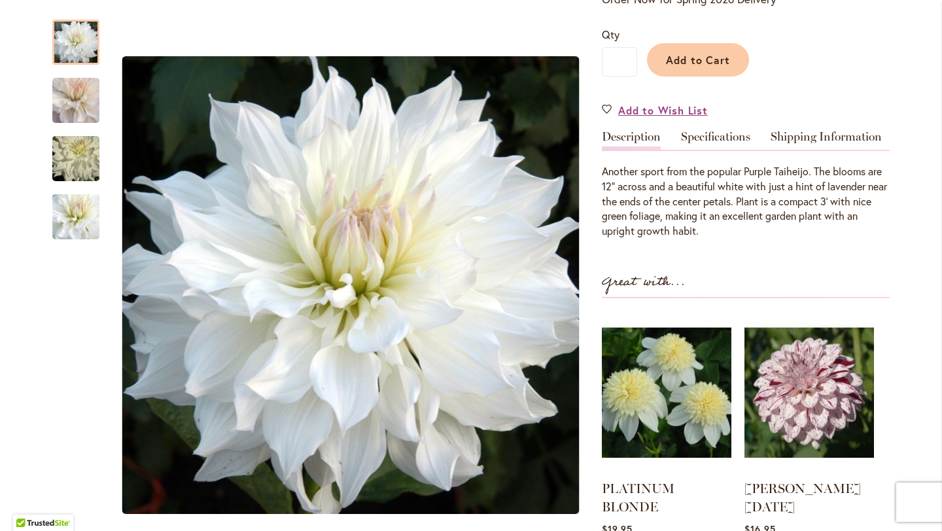
scroll to position [296, 0]
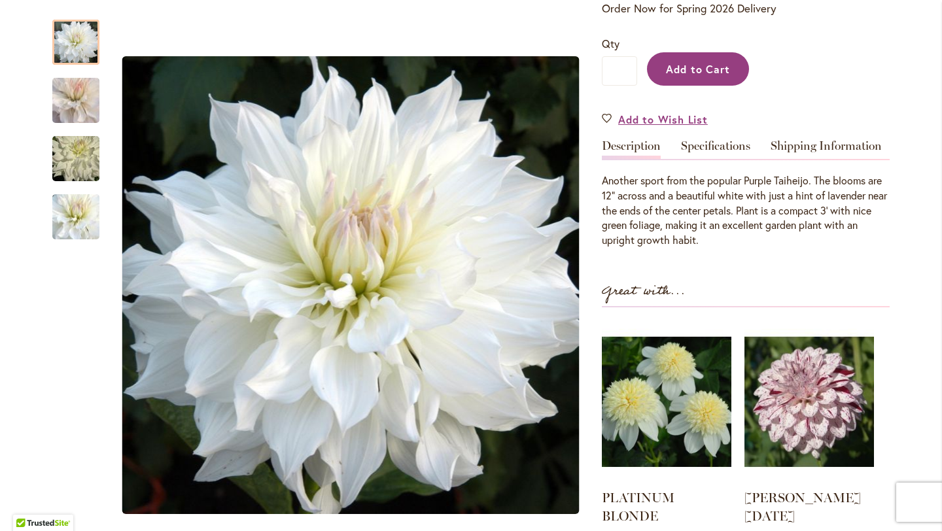
click at [713, 63] on span "Add to Cart" at bounding box center [698, 69] width 65 height 14
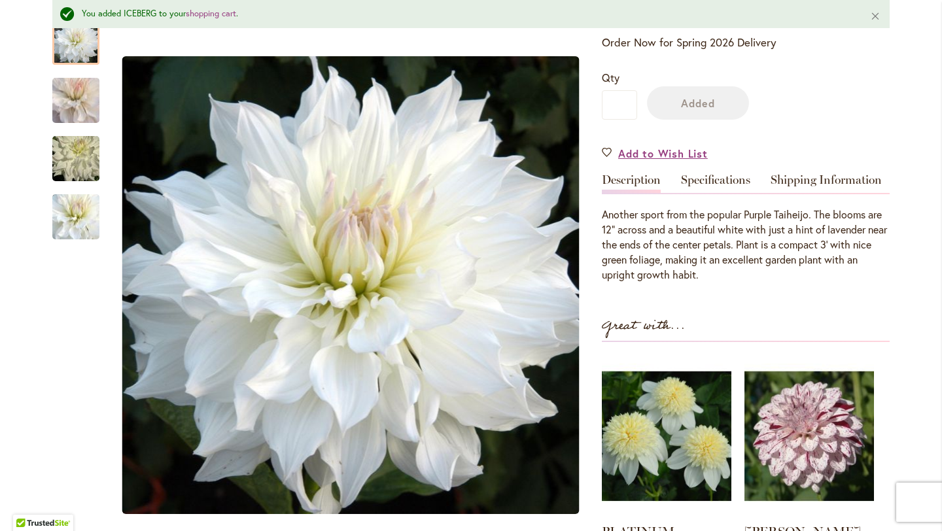
scroll to position [330, 0]
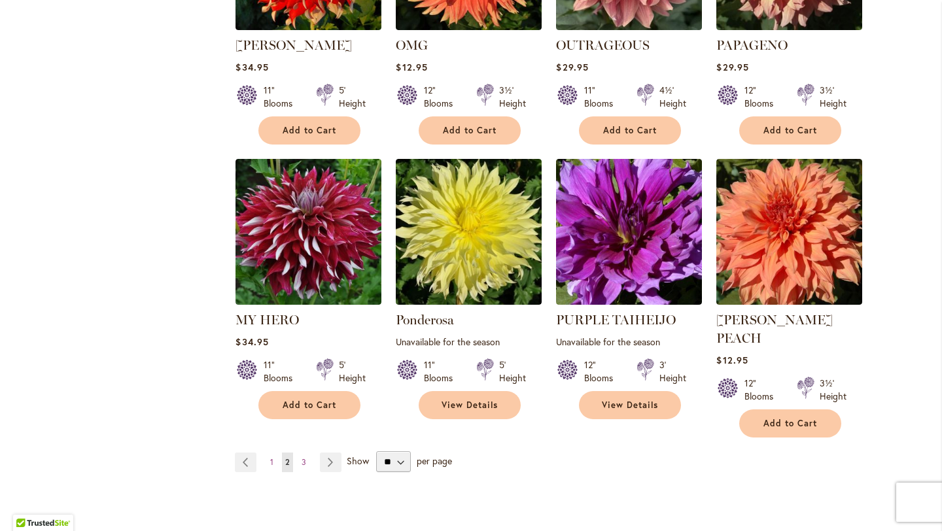
scroll to position [967, 0]
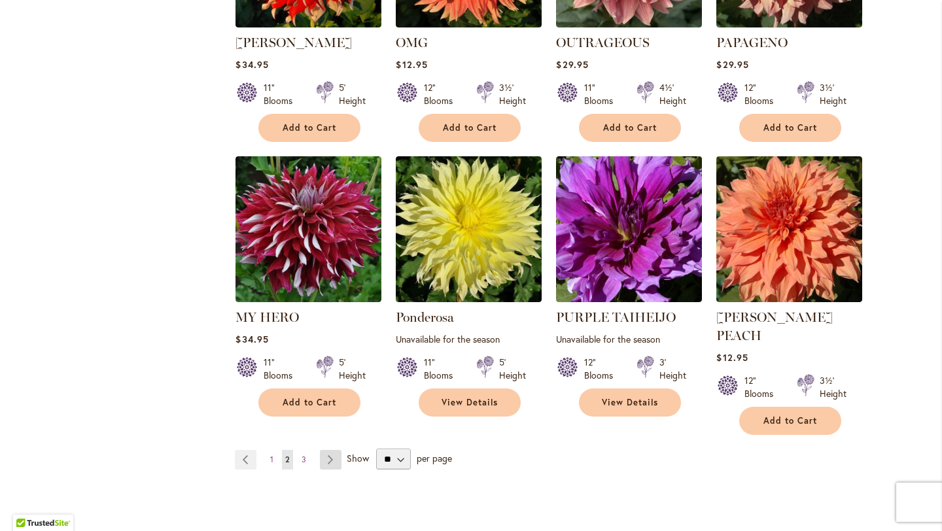
click at [332, 450] on link "Page Next" at bounding box center [331, 460] width 22 height 20
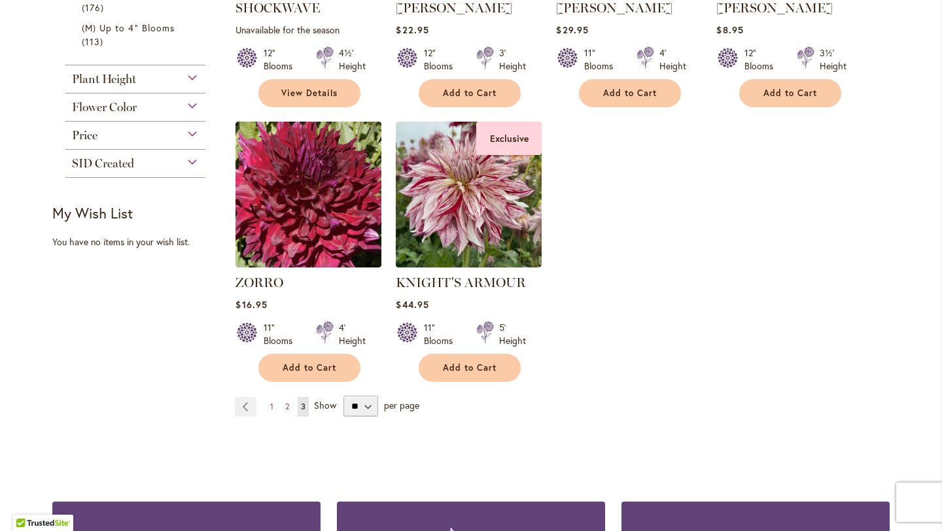
scroll to position [513, 0]
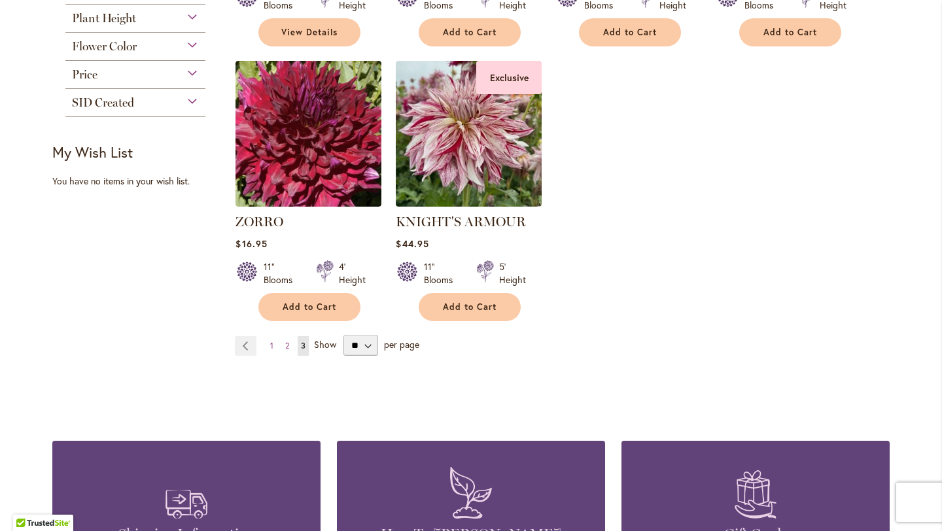
click at [331, 344] on span "Show" at bounding box center [325, 344] width 22 height 12
click at [344, 344] on select "** ** ** **" at bounding box center [361, 345] width 35 height 21
click at [271, 349] on span "1" at bounding box center [271, 346] width 3 height 10
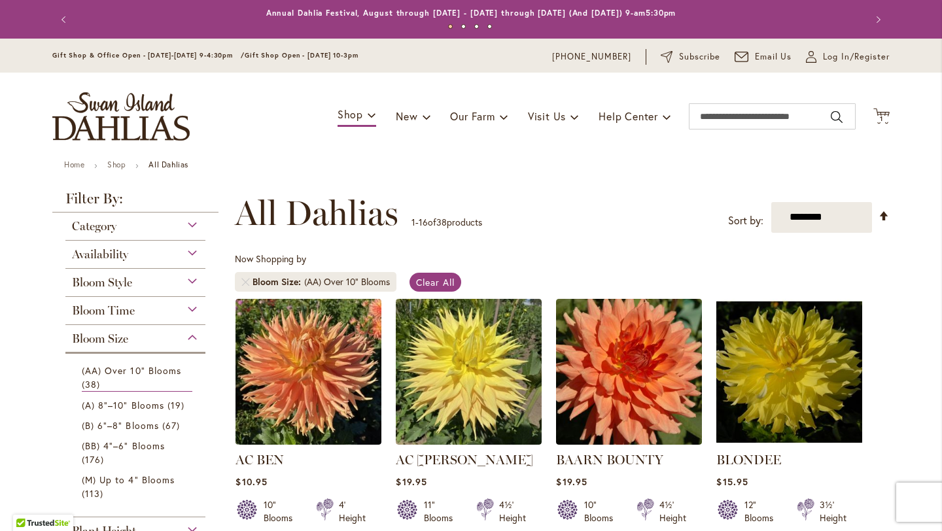
scroll to position [364, 0]
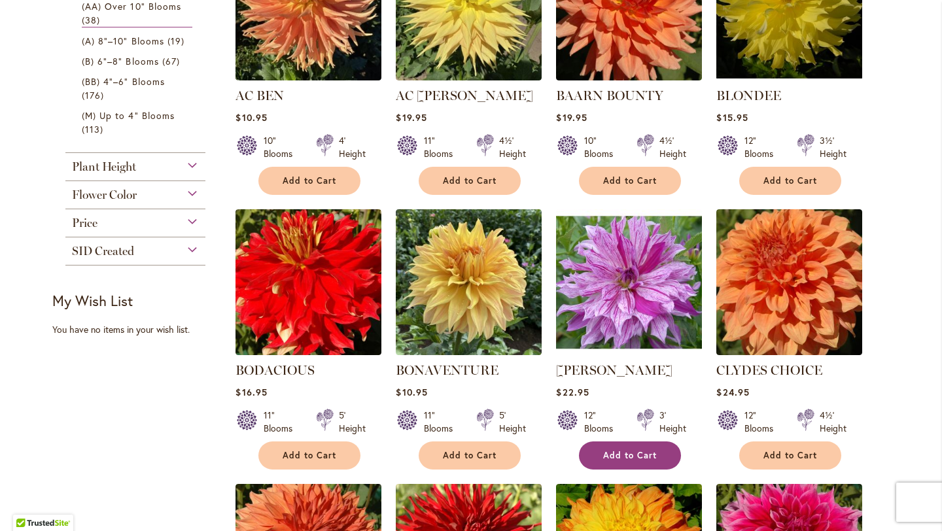
click at [626, 460] on button "Add to Cart" at bounding box center [630, 456] width 102 height 28
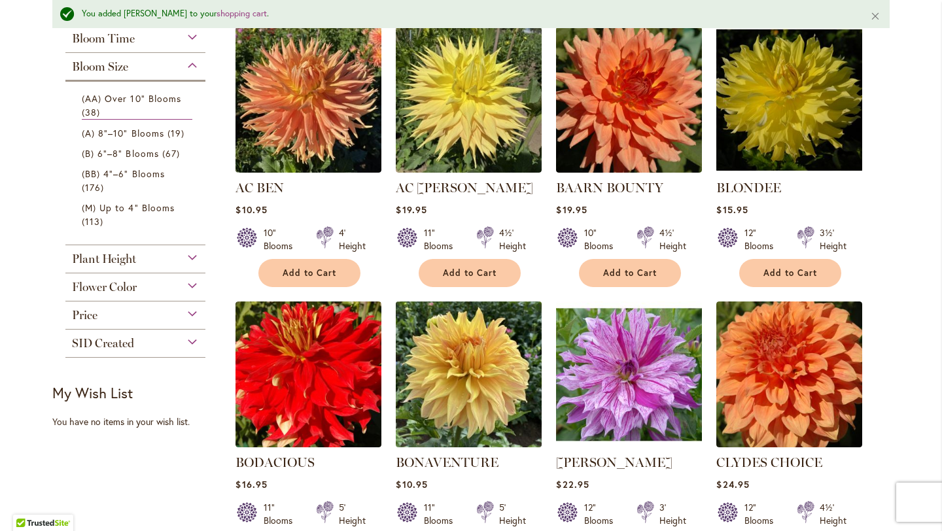
scroll to position [298, 0]
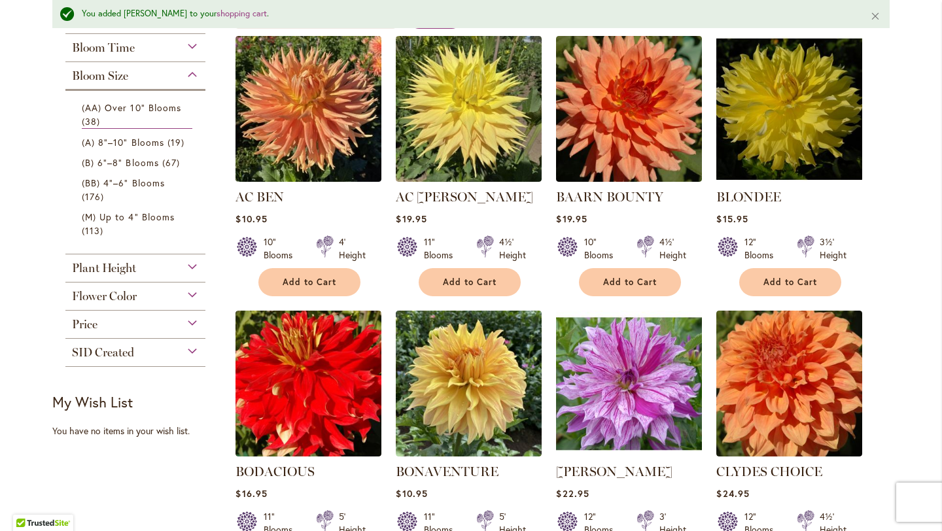
click at [144, 298] on div "Flower Color" at bounding box center [135, 293] width 140 height 21
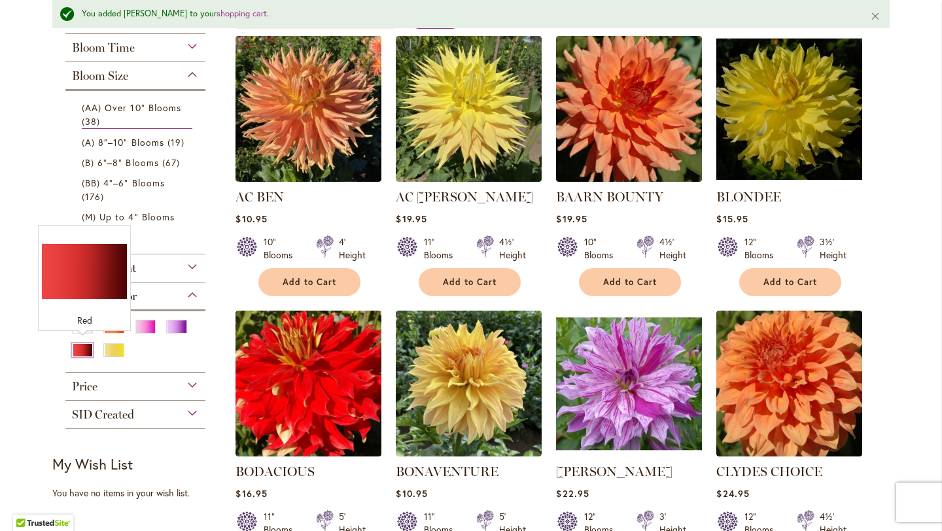
click at [79, 351] on div "Red" at bounding box center [82, 351] width 21 height 14
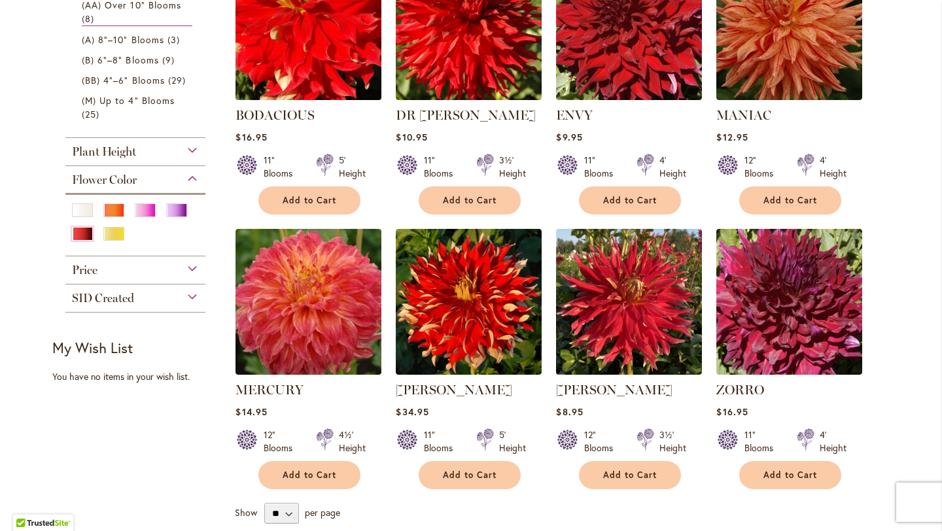
scroll to position [299, 0]
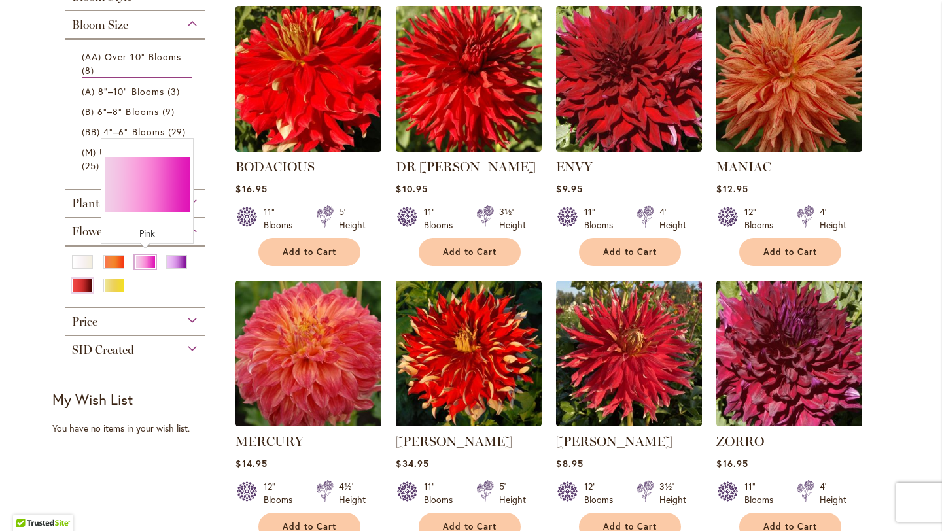
click at [141, 264] on div "Pink" at bounding box center [145, 262] width 21 height 14
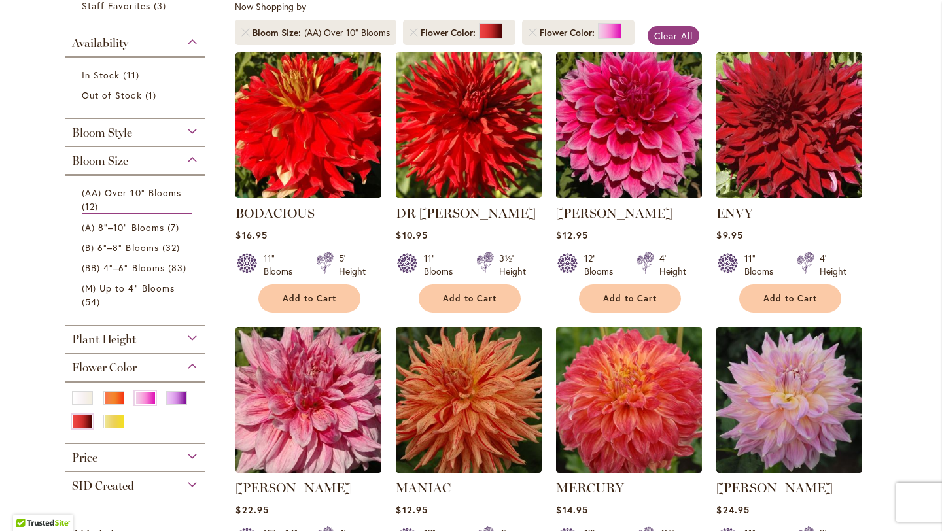
scroll to position [255, 0]
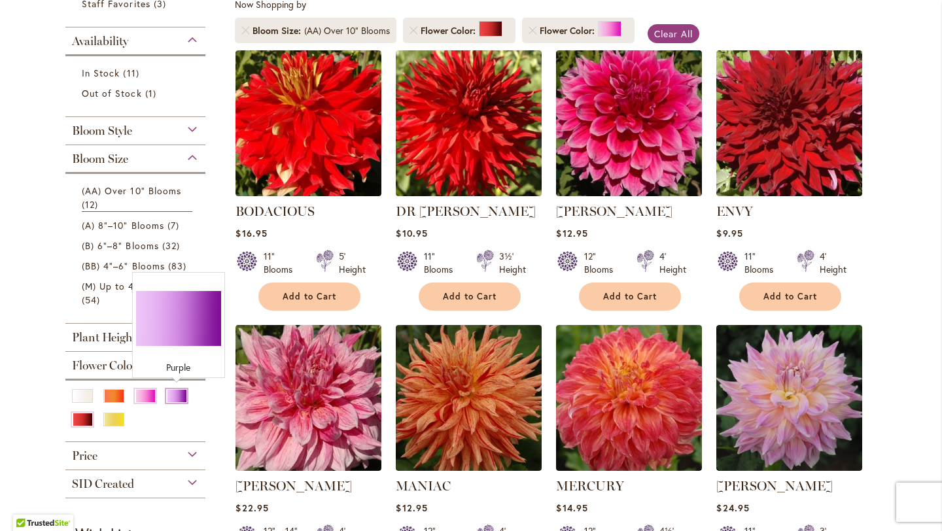
click at [177, 395] on div "Purple" at bounding box center [176, 396] width 21 height 14
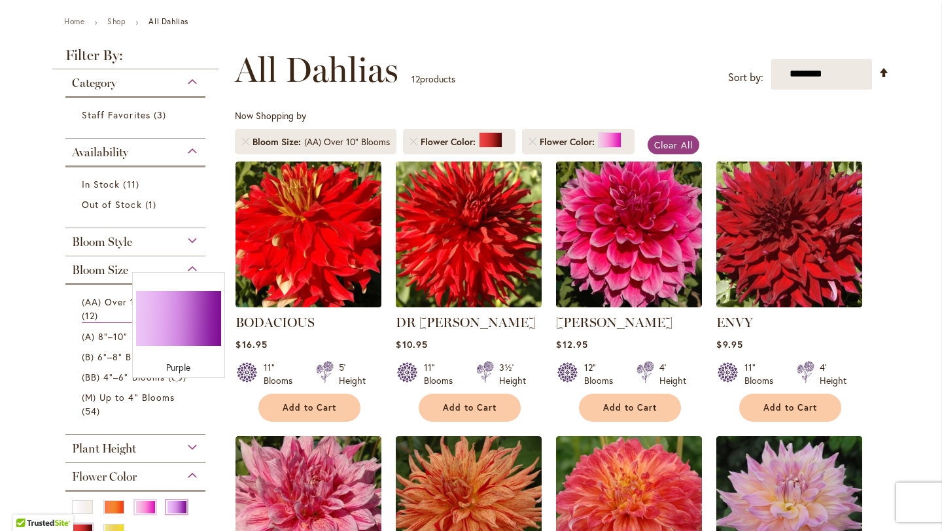
scroll to position [58, 0]
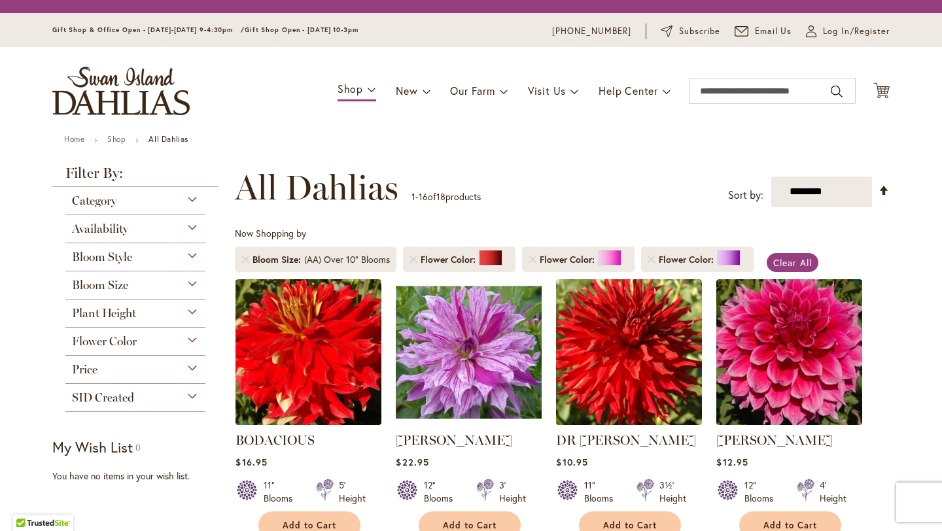
click at [124, 171] on strong "Filter By:" at bounding box center [135, 176] width 166 height 21
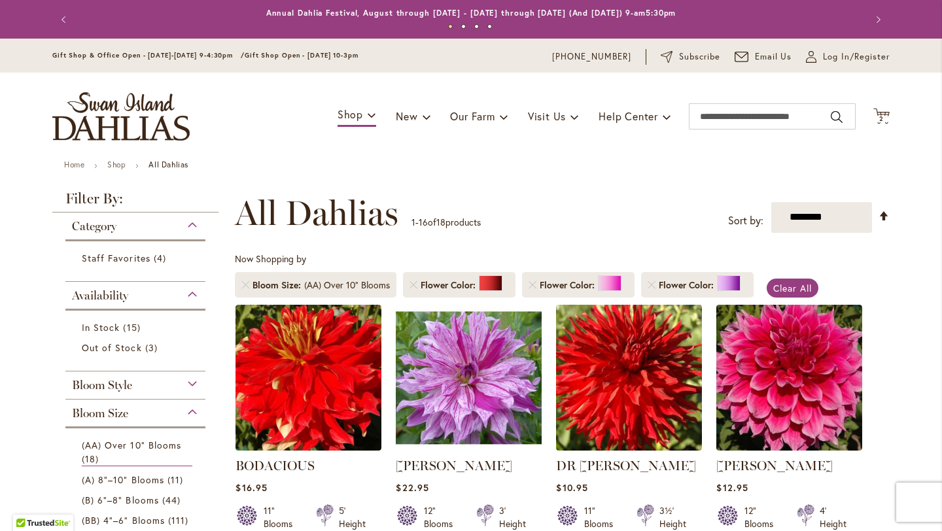
click at [113, 198] on strong "Filter By:" at bounding box center [135, 202] width 166 height 21
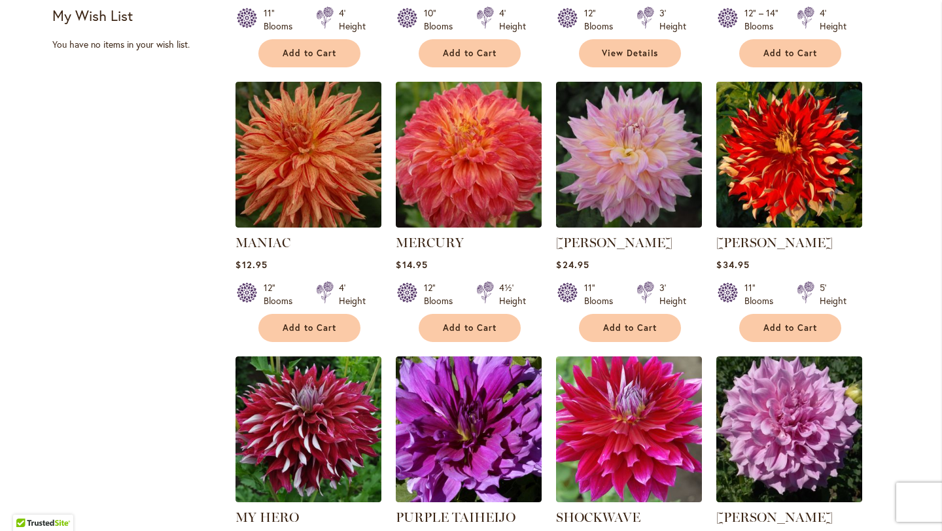
scroll to position [774, 0]
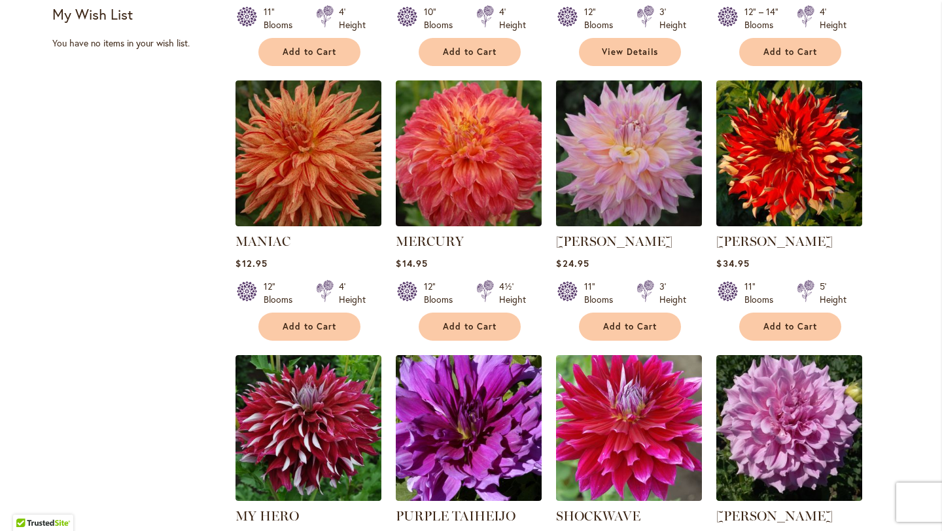
click at [657, 141] on img at bounding box center [629, 153] width 153 height 153
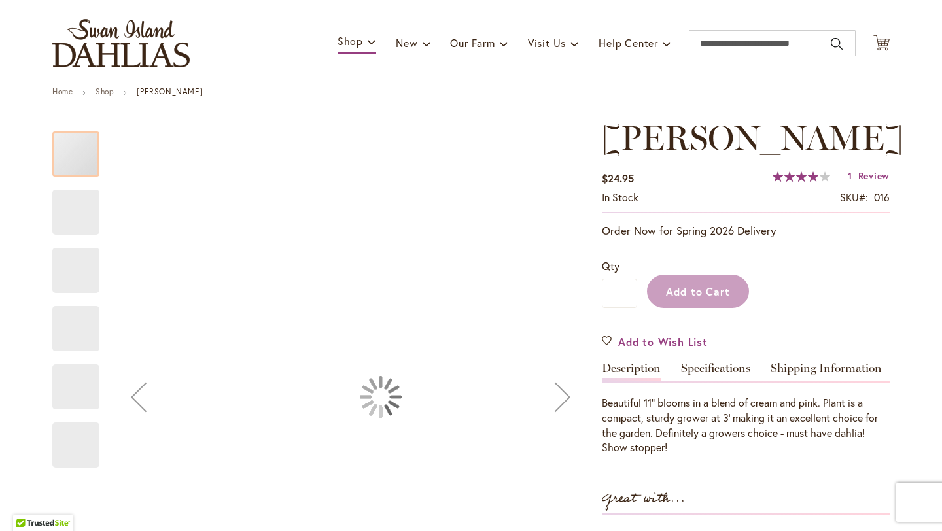
scroll to position [98, 0]
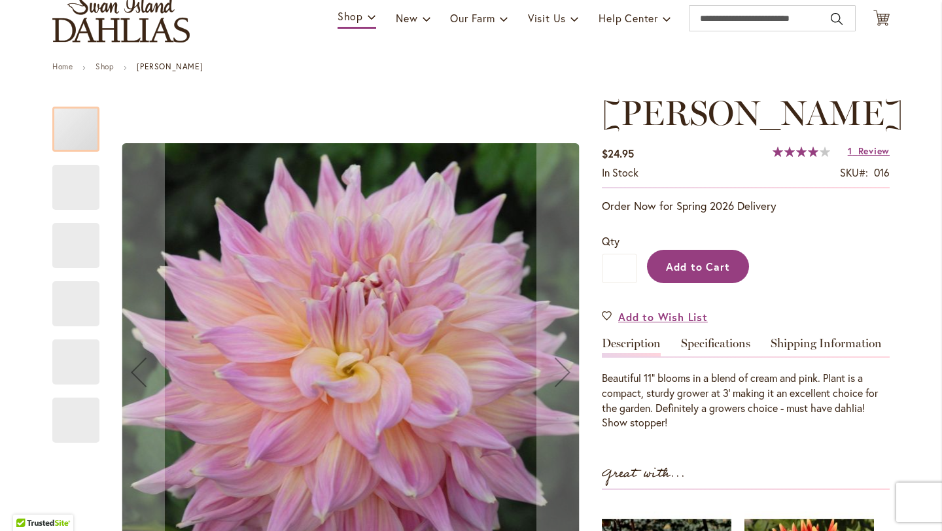
click at [700, 274] on span "Add to Cart" at bounding box center [698, 267] width 65 height 14
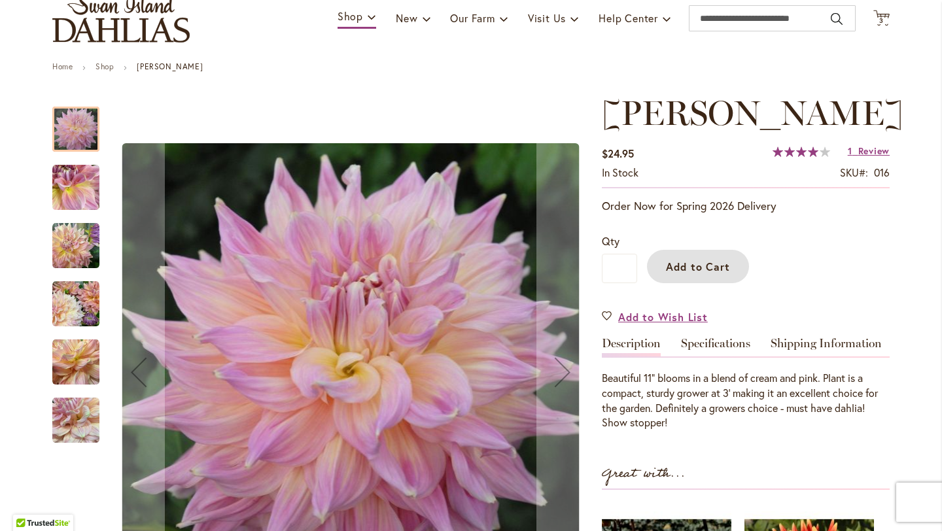
click at [82, 178] on img "Mingus Philip Sr" at bounding box center [75, 187] width 47 height 47
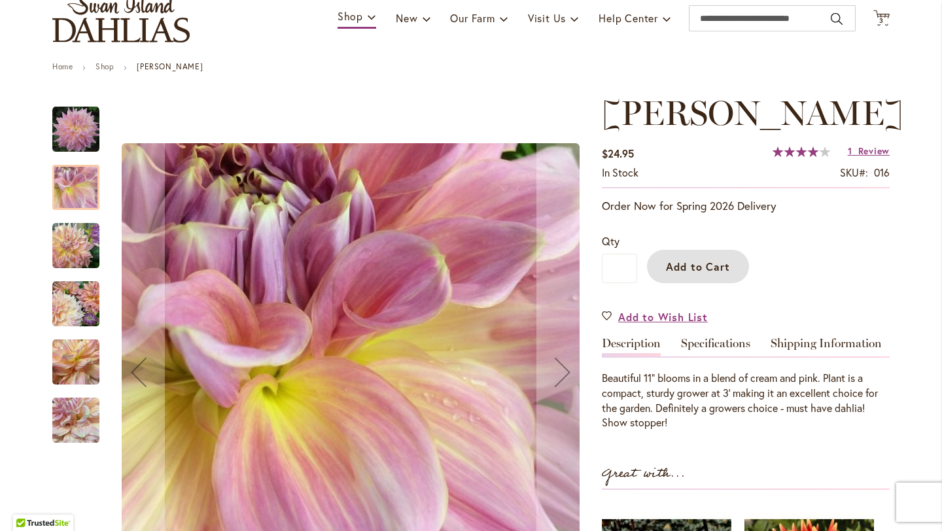
click at [71, 249] on img "Mingus Philip Sr" at bounding box center [75, 245] width 47 height 47
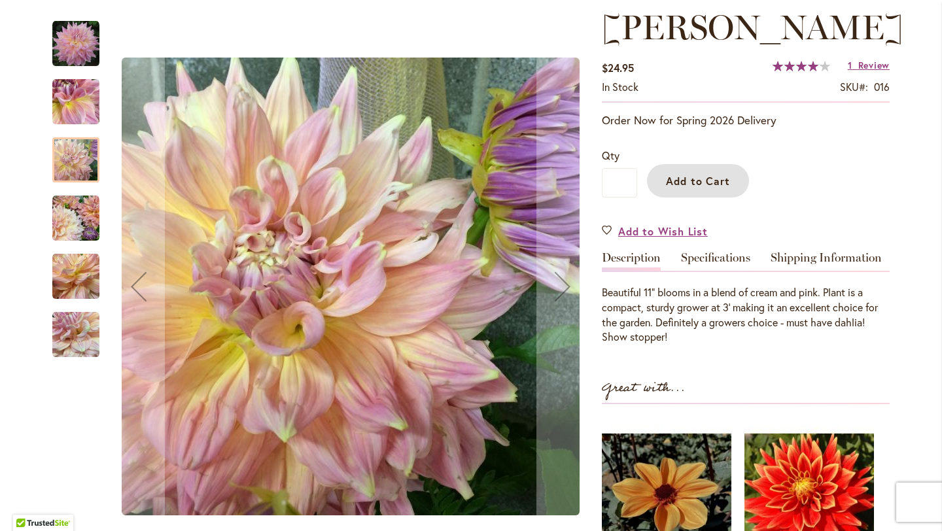
scroll to position [190, 0]
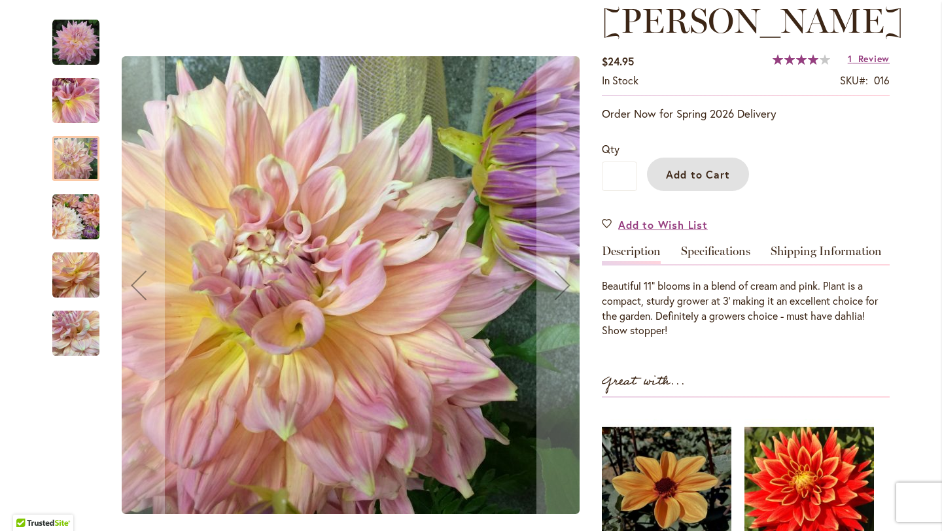
click at [76, 217] on img "Mingus Philip Sr" at bounding box center [75, 217] width 47 height 47
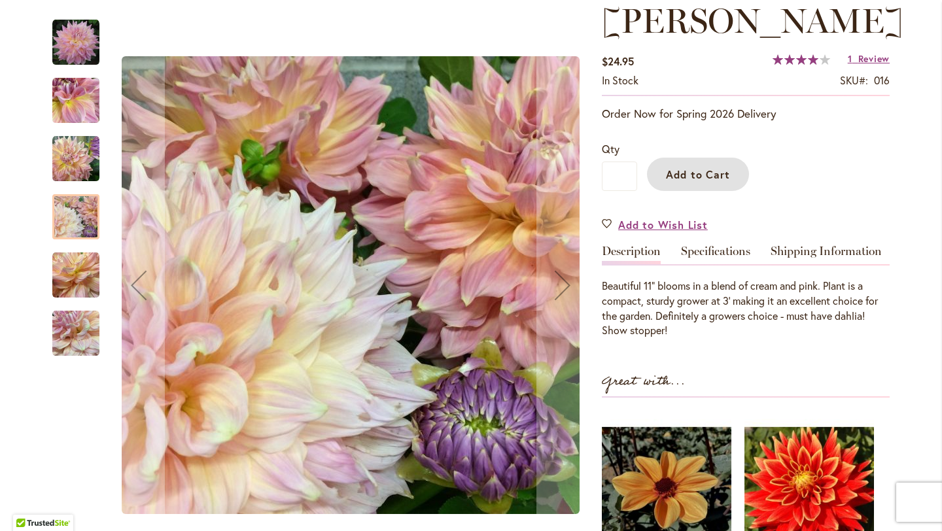
click at [63, 271] on img "Mingus Philip Sr" at bounding box center [75, 275] width 47 height 47
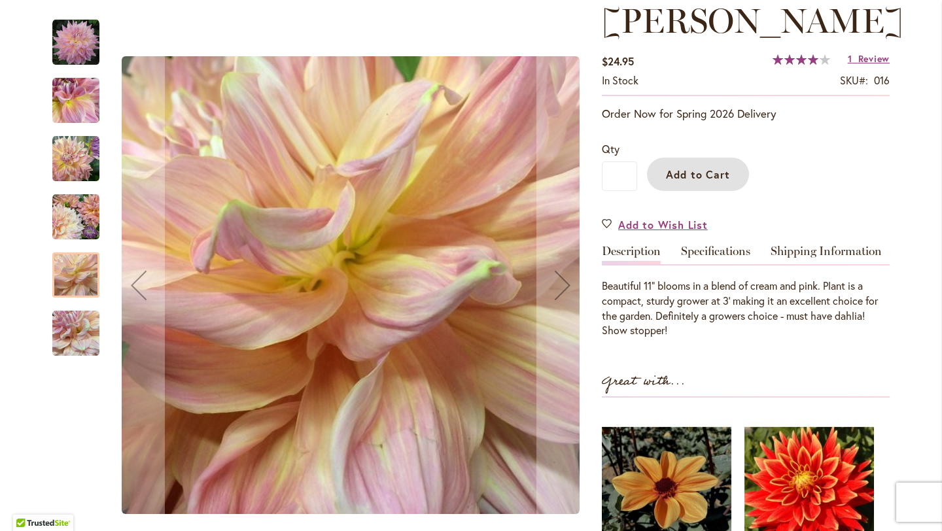
click at [66, 315] on img "Mingus Philip Sr" at bounding box center [75, 333] width 47 height 47
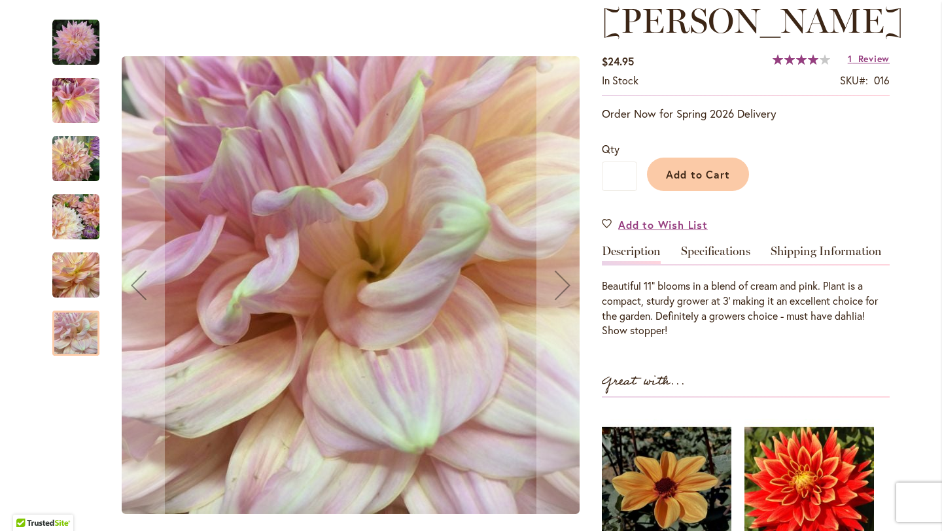
click at [100, 58] on div at bounding box center [320, 286] width 537 height 558
click at [75, 50] on img "Mingus Philip Sr" at bounding box center [75, 42] width 47 height 47
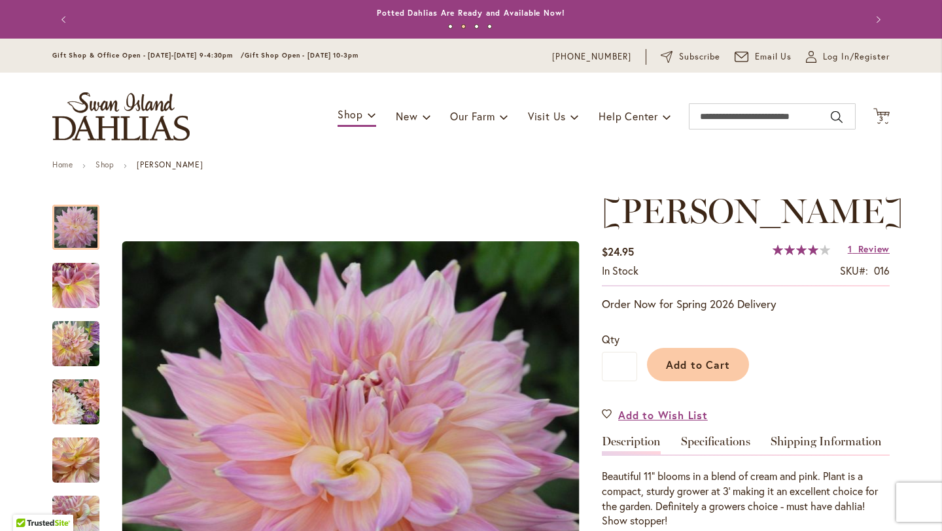
scroll to position [5, 0]
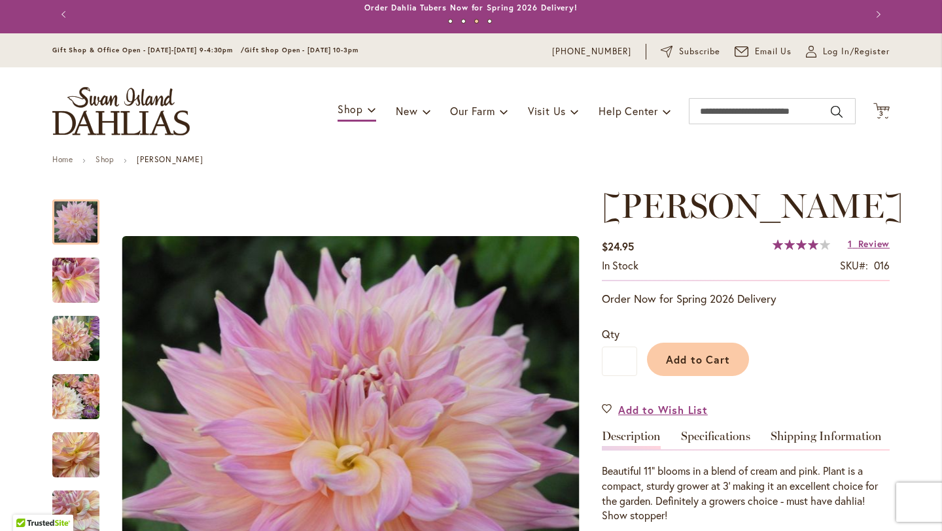
click at [243, 122] on div "Toggle Nav Shop Dahlia Tubers Collections Fresh Cut Dahlias Gardening Supplies …" at bounding box center [471, 111] width 864 height 88
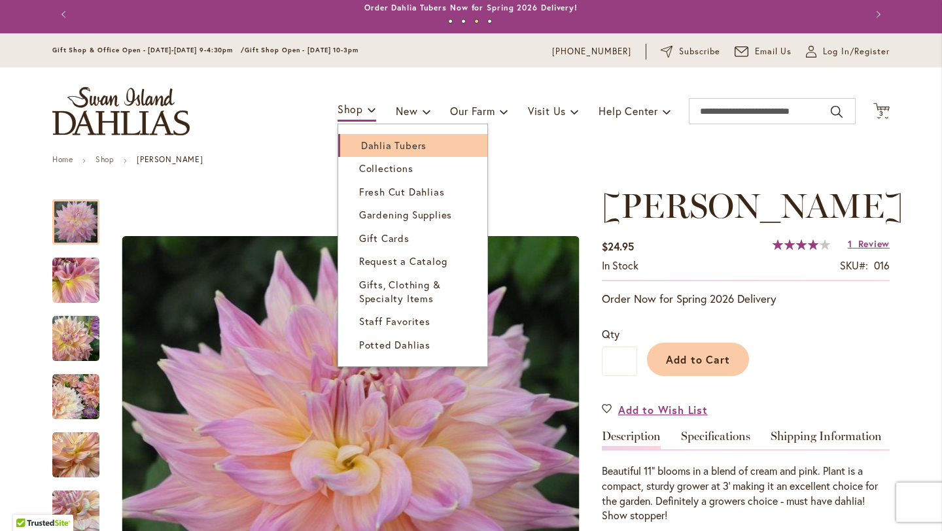
click at [374, 146] on span "Dahlia Tubers" at bounding box center [393, 145] width 65 height 13
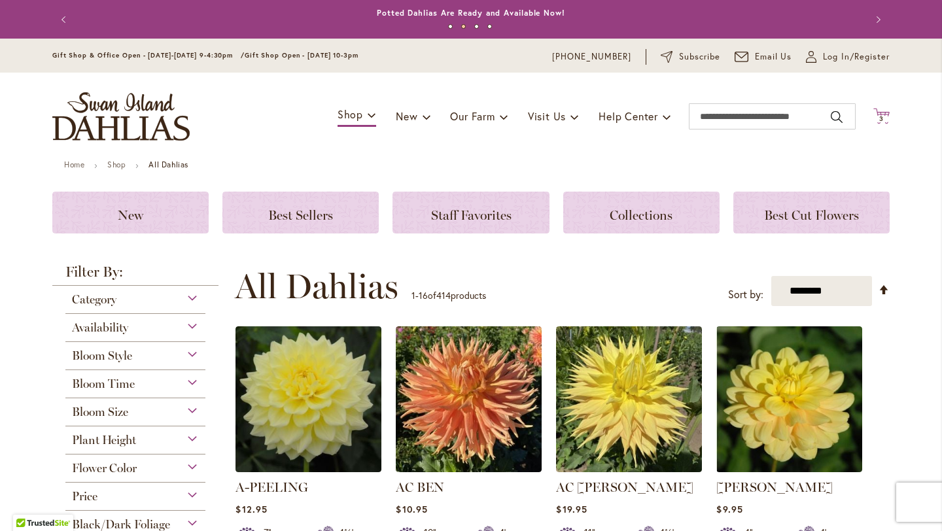
click at [886, 120] on span "3 3 items" at bounding box center [882, 119] width 13 height 7
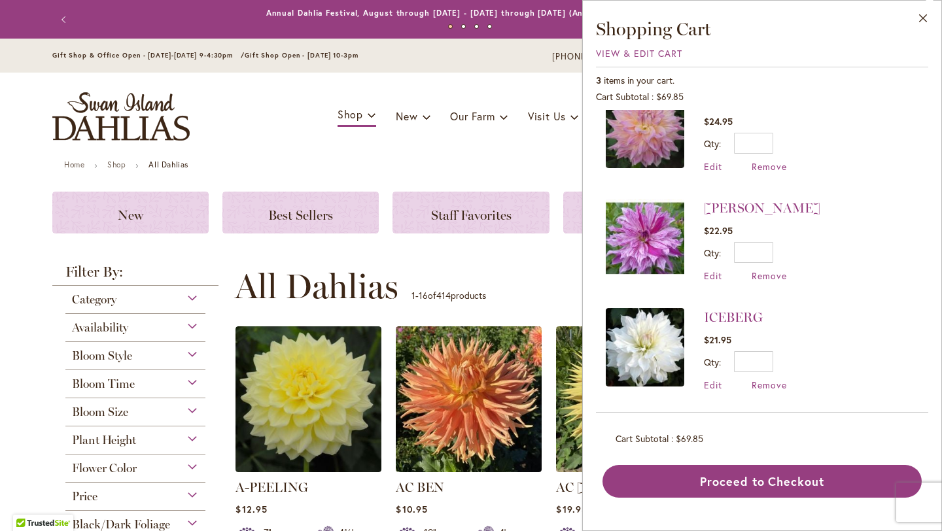
scroll to position [31, 0]
click at [923, 20] on button "Close" at bounding box center [924, 21] width 36 height 41
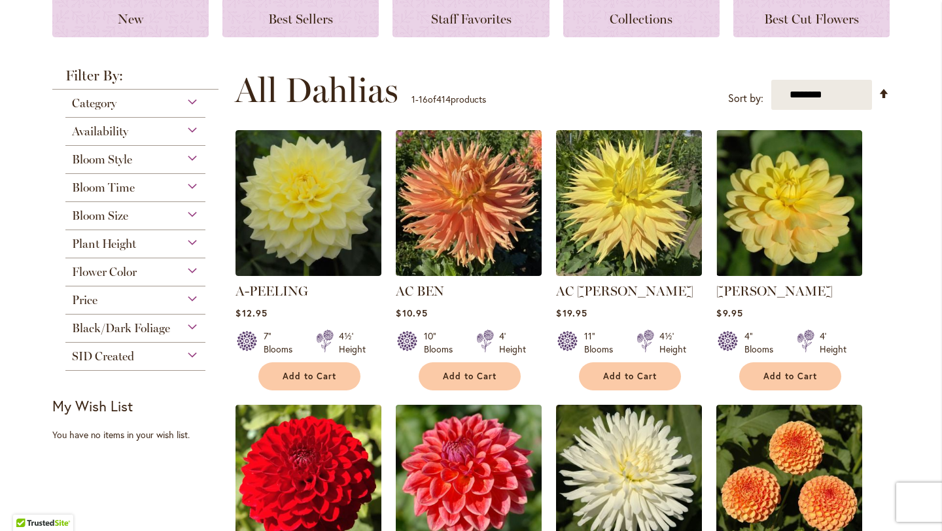
scroll to position [192, 0]
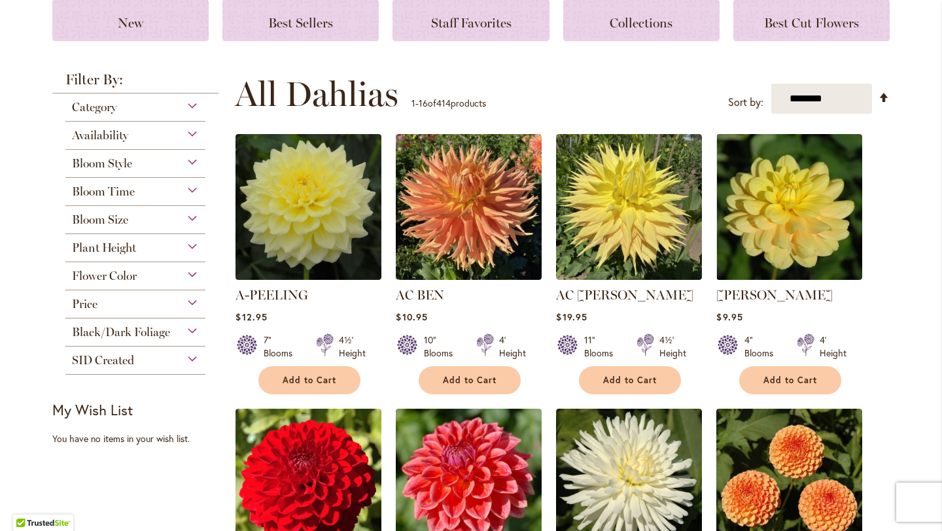
click at [136, 247] on span "Plant Height" at bounding box center [104, 248] width 64 height 14
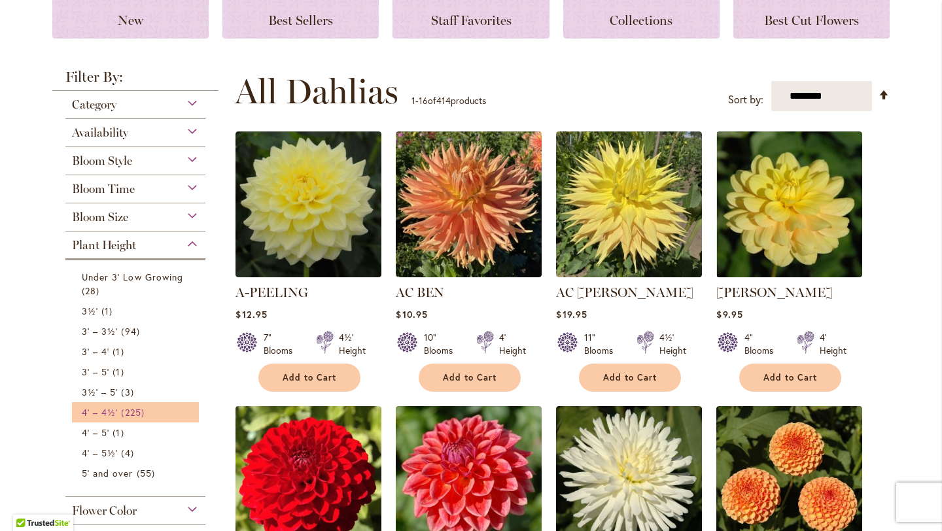
scroll to position [194, 0]
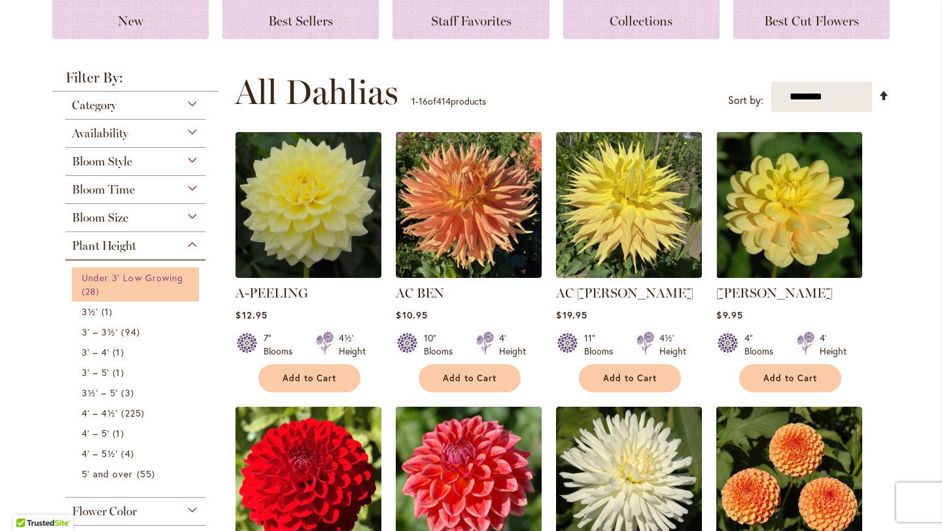
click at [134, 278] on span "Under 3' Low Growing" at bounding box center [132, 278] width 101 height 12
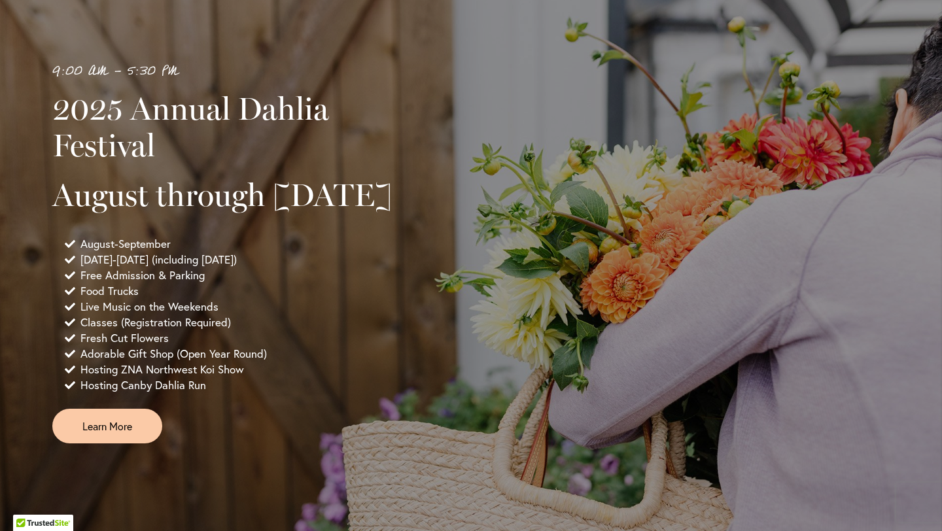
scroll to position [810, 0]
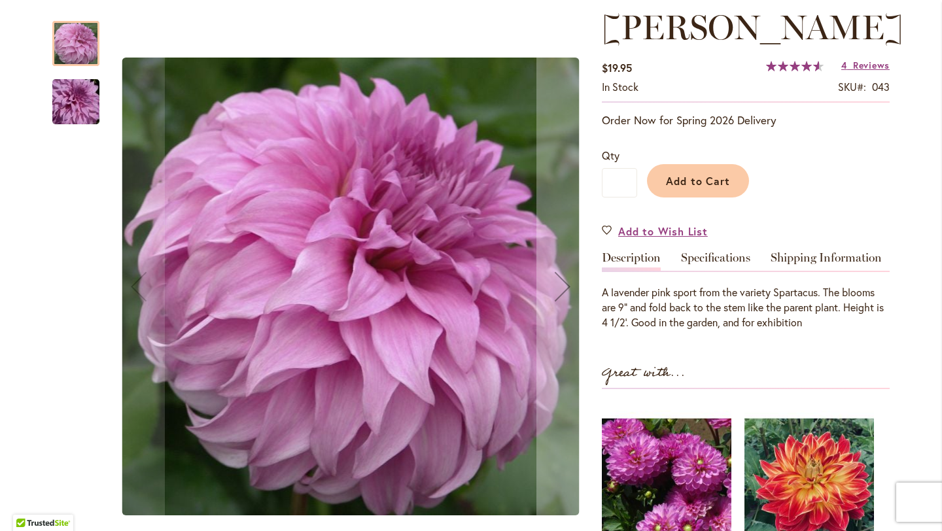
scroll to position [192, 0]
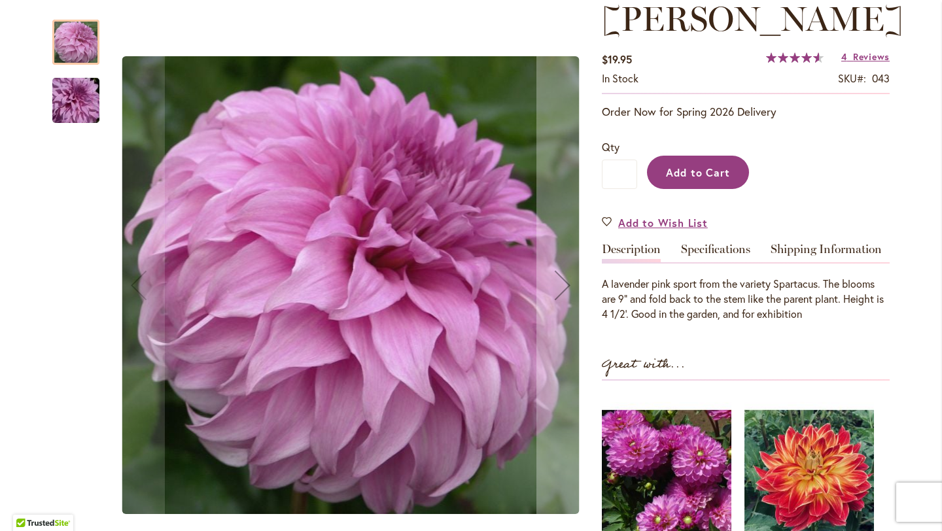
click at [701, 159] on button "Add to Cart" at bounding box center [698, 172] width 102 height 33
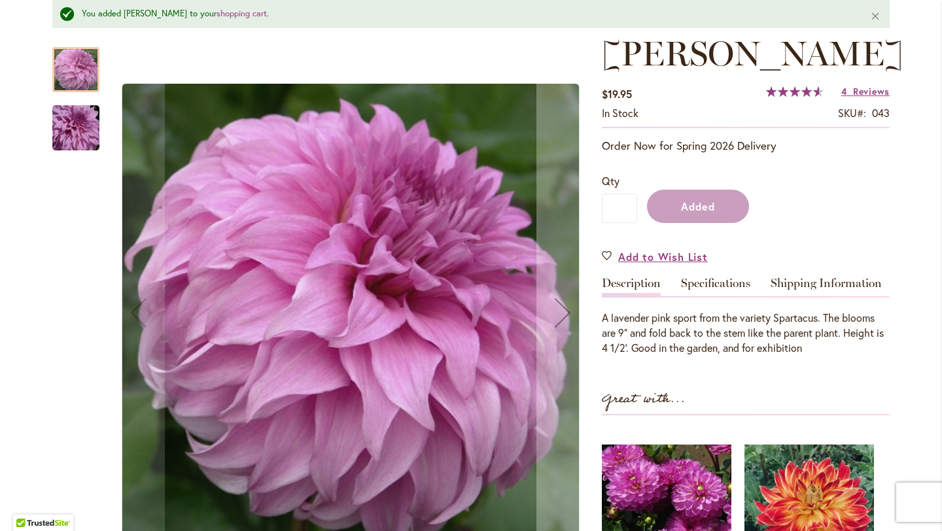
scroll to position [227, 0]
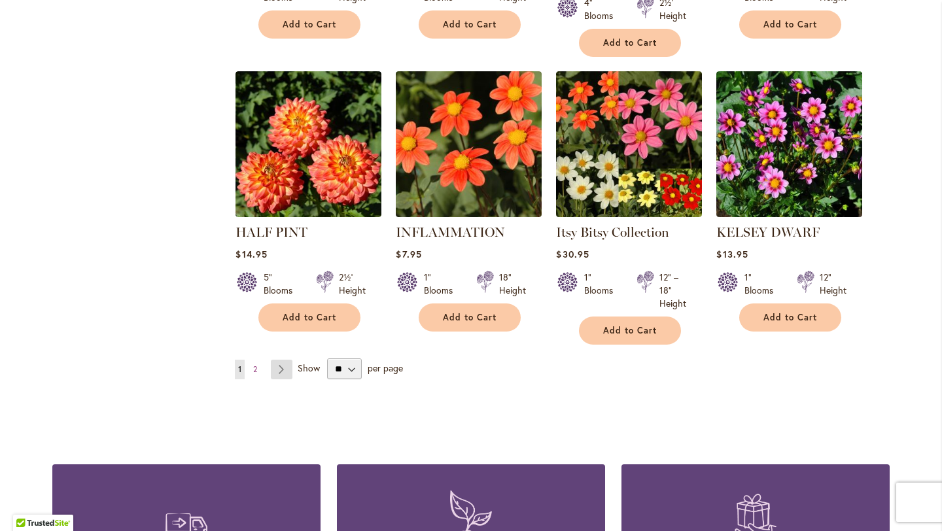
scroll to position [1072, 0]
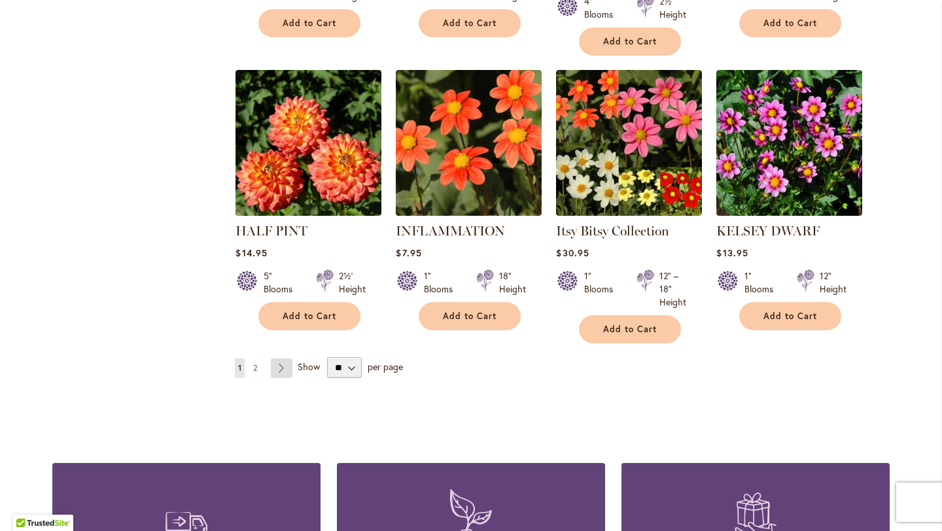
click at [287, 359] on link "Page Next" at bounding box center [282, 369] width 22 height 20
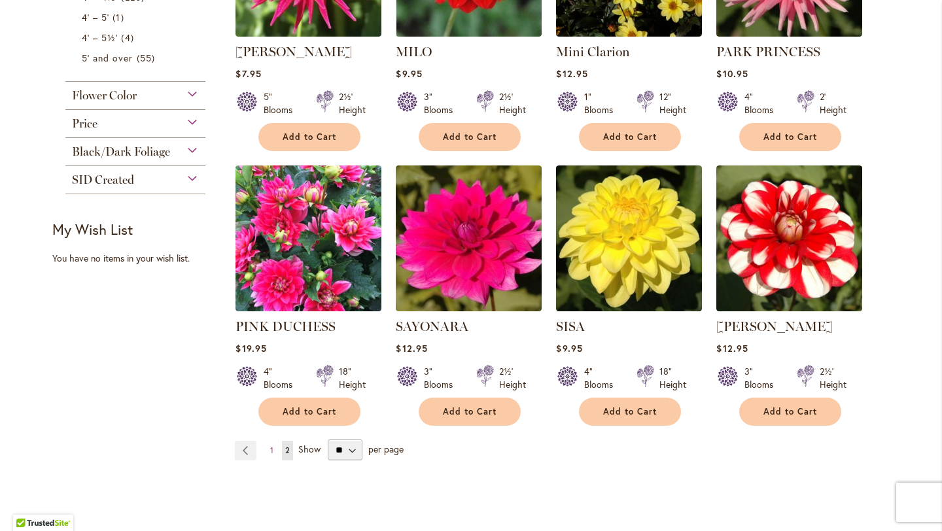
scroll to position [696, 0]
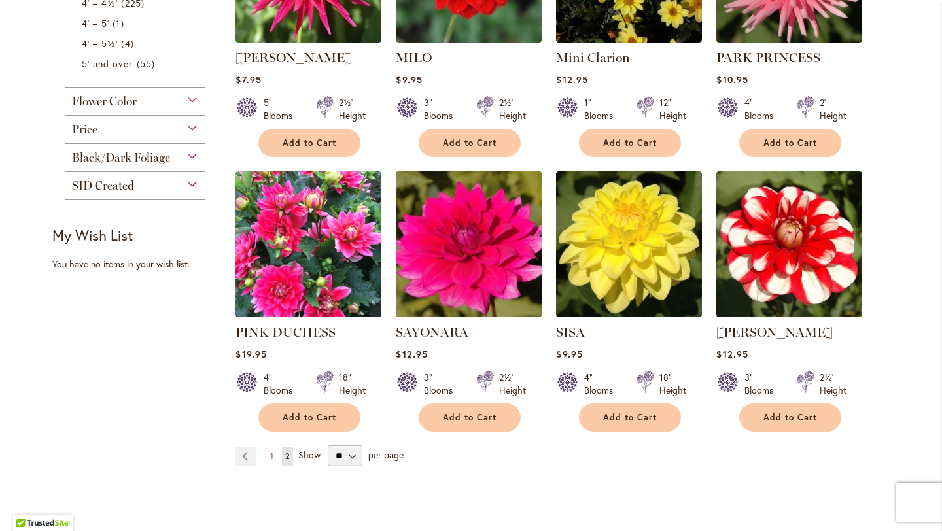
click at [459, 248] on img at bounding box center [469, 244] width 153 height 153
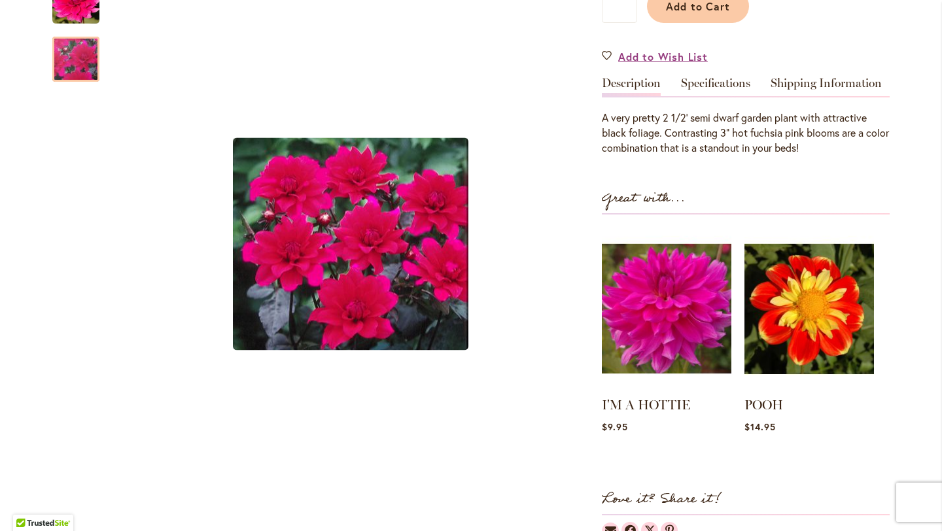
scroll to position [350, 0]
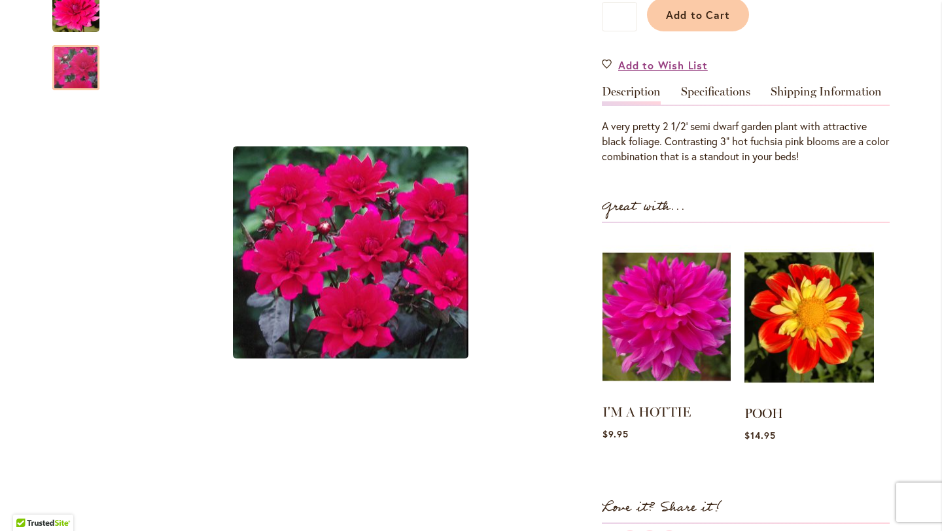
click at [689, 315] on img at bounding box center [667, 317] width 128 height 160
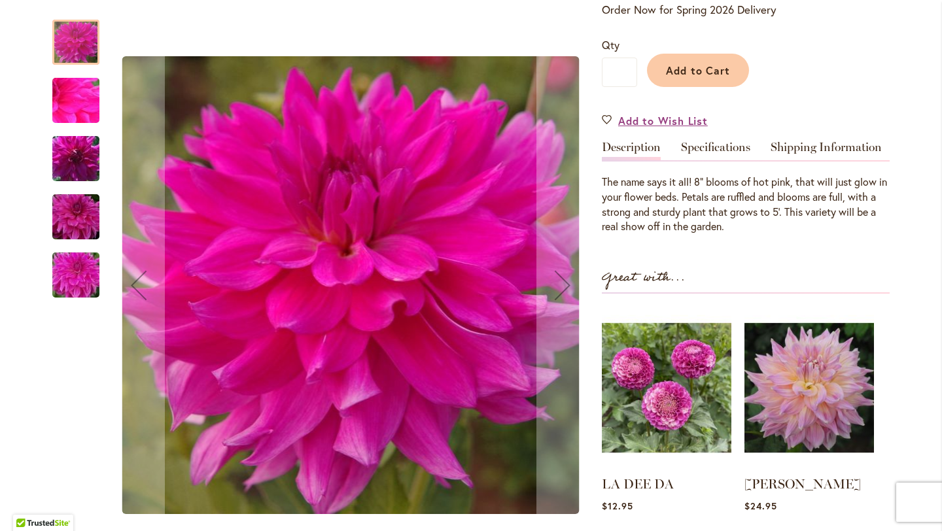
scroll to position [296, 0]
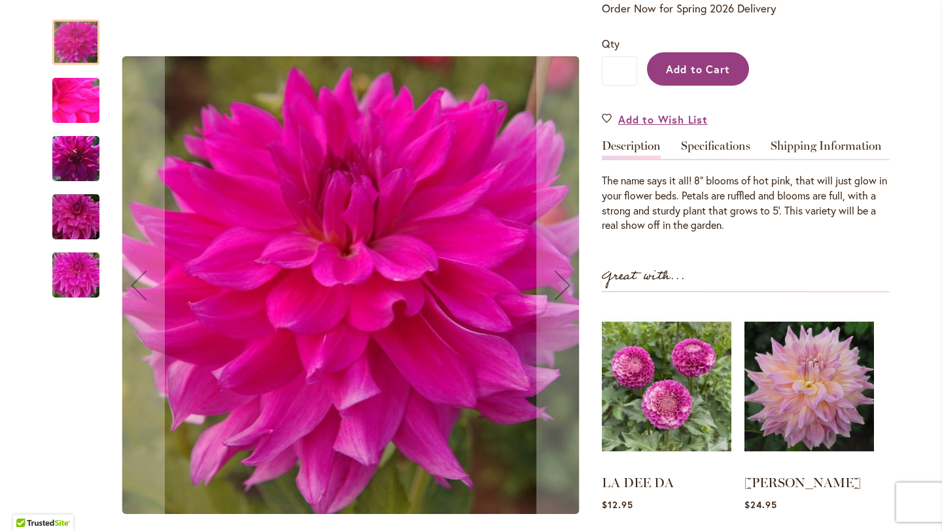
click at [700, 80] on button "Add to Cart" at bounding box center [698, 68] width 102 height 33
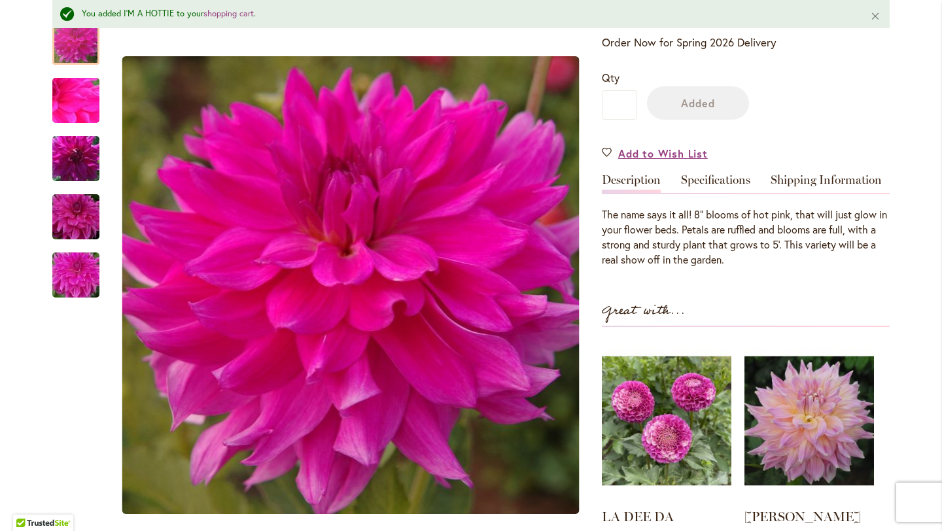
scroll to position [330, 0]
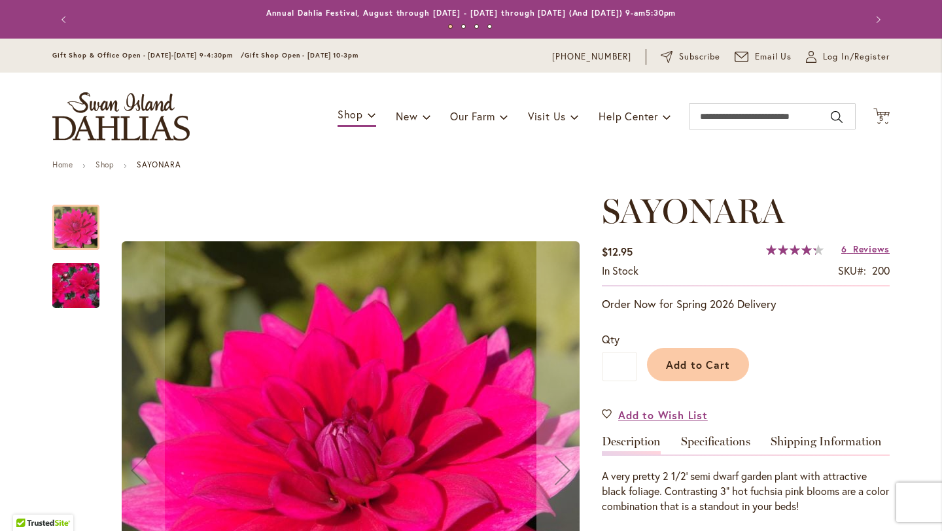
scroll to position [258, 0]
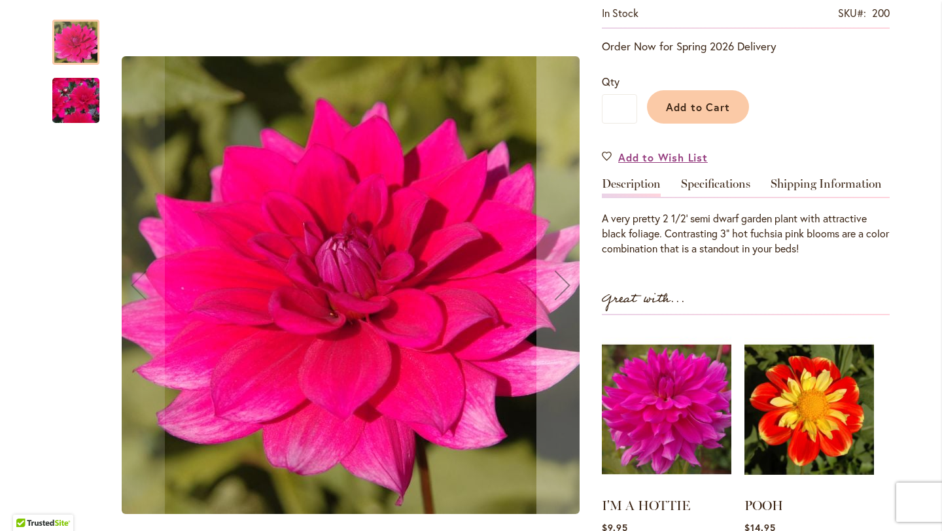
click at [78, 103] on img "SAYONARA" at bounding box center [76, 100] width 94 height 85
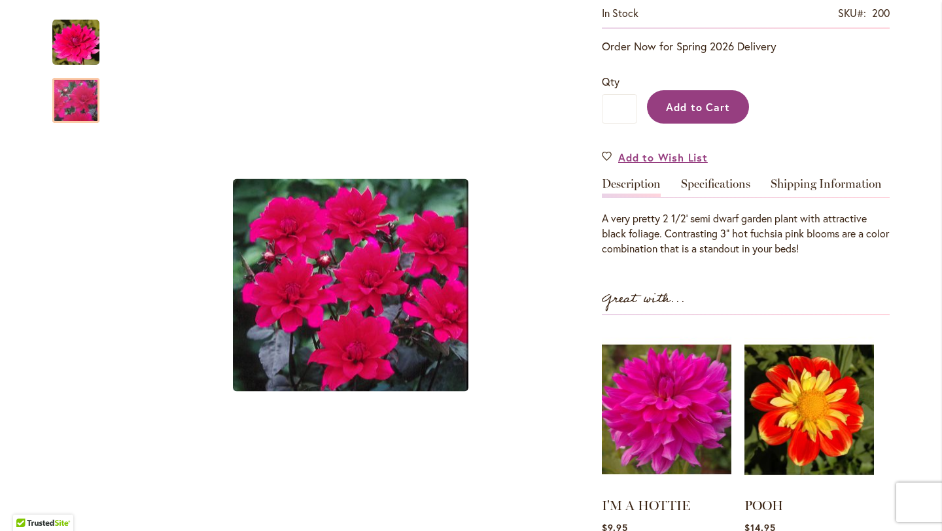
click at [731, 102] on button "Add to Cart" at bounding box center [698, 106] width 102 height 33
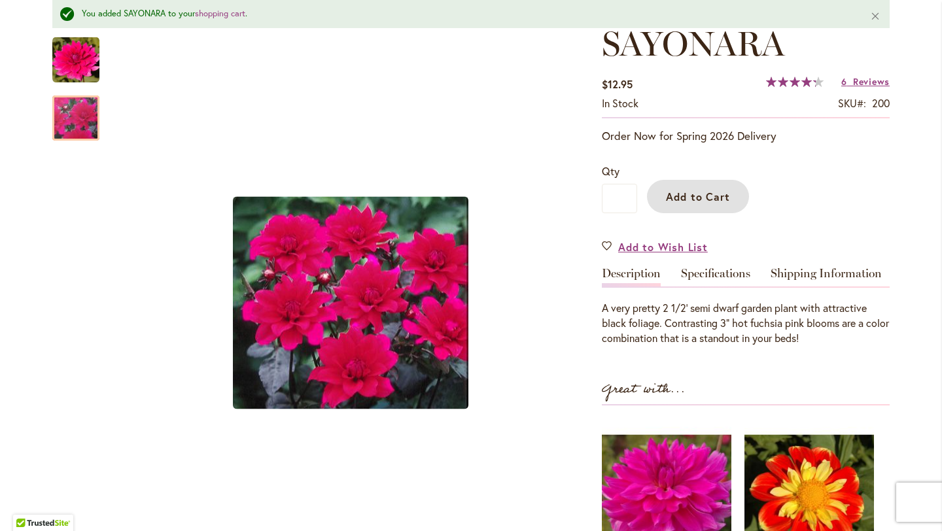
scroll to position [0, 0]
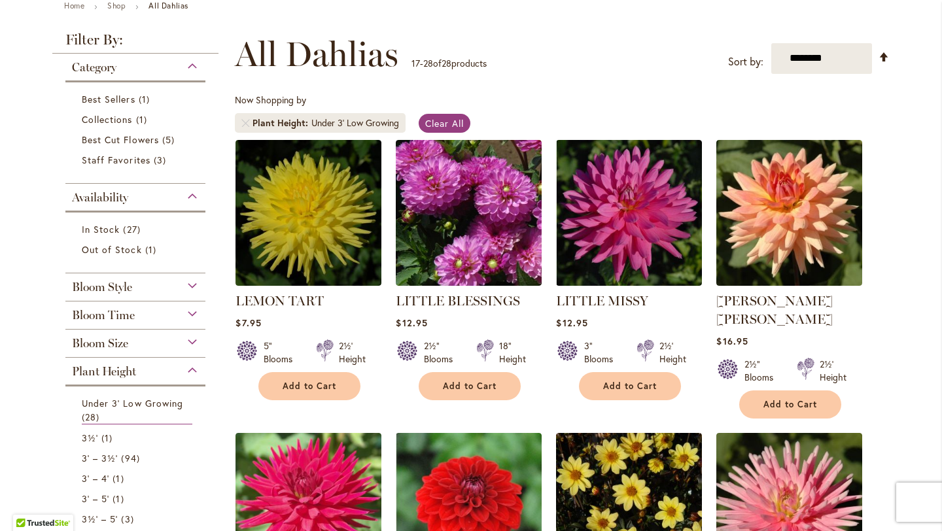
scroll to position [188, 0]
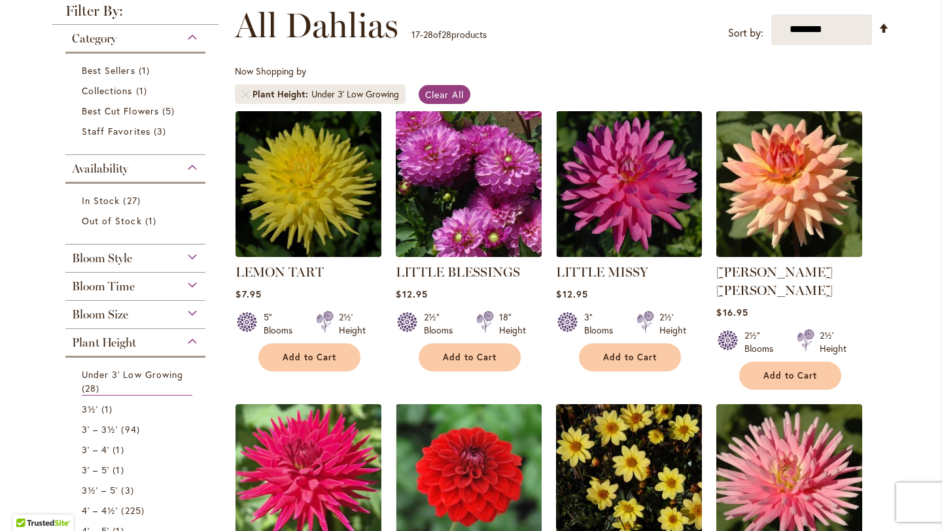
click at [484, 182] on img at bounding box center [469, 183] width 153 height 153
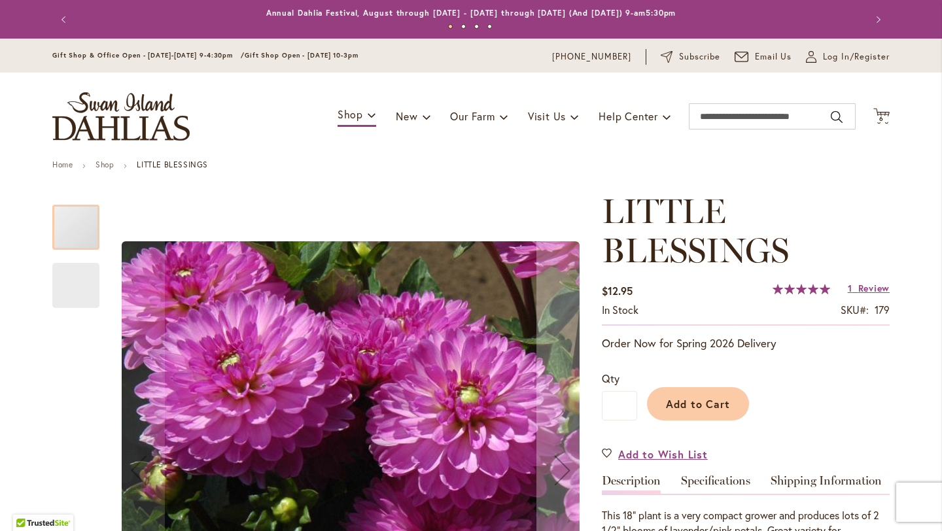
scroll to position [151, 0]
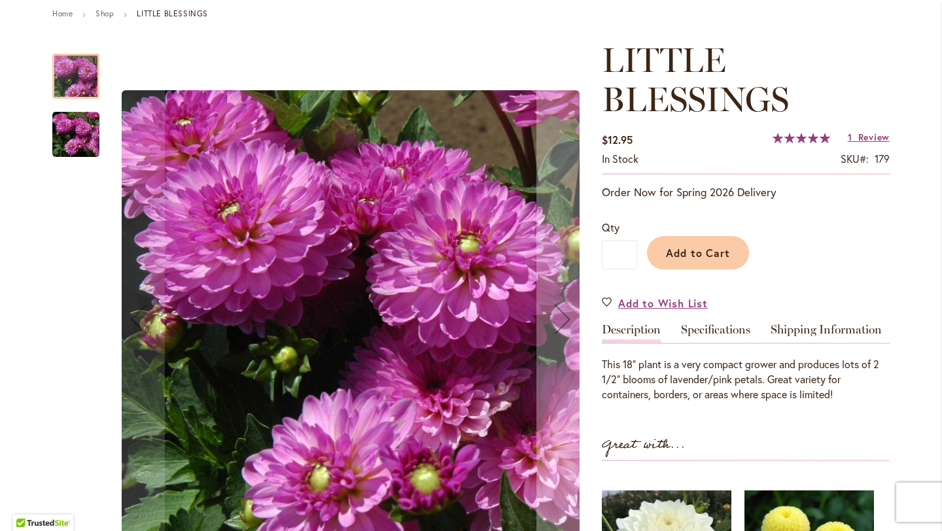
click at [75, 149] on img "LITTLE BLESSINGS" at bounding box center [75, 135] width 47 height 48
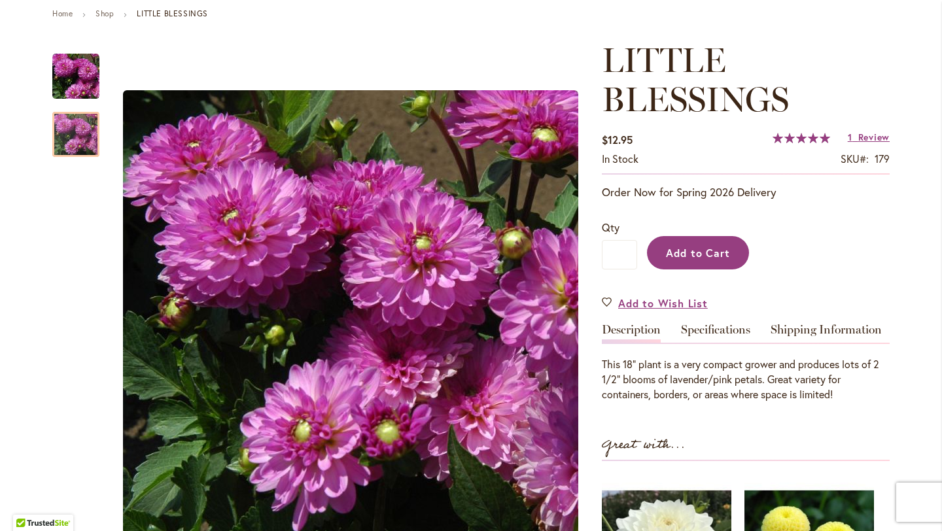
click at [687, 258] on span "Add to Cart" at bounding box center [698, 253] width 65 height 14
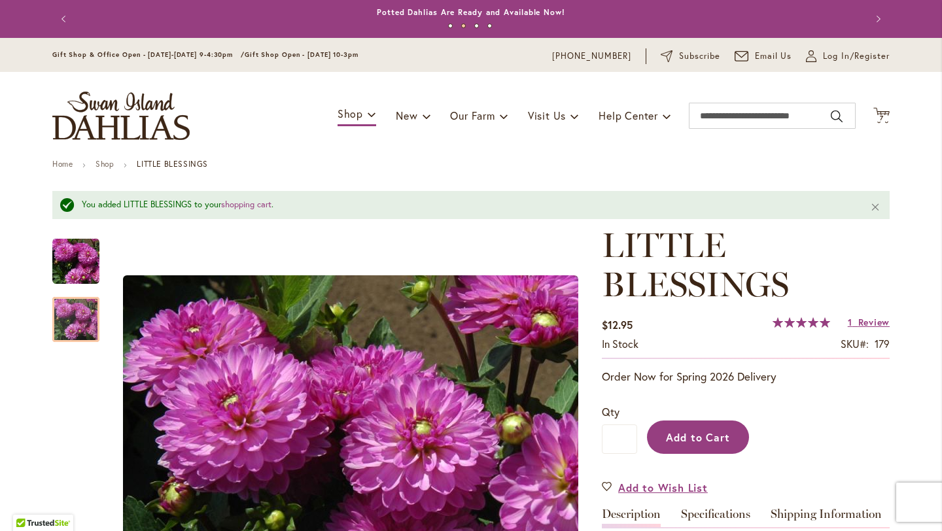
scroll to position [0, 0]
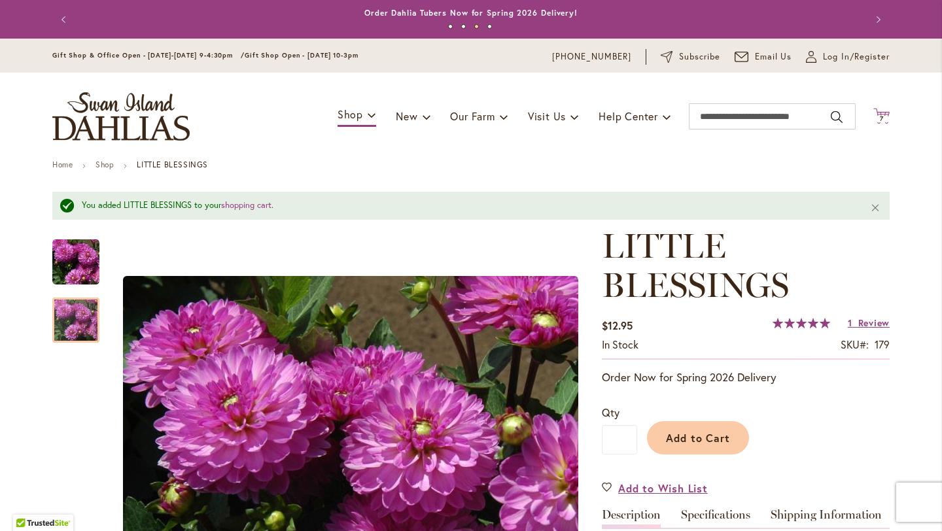
click at [882, 114] on icon at bounding box center [882, 116] width 16 height 16
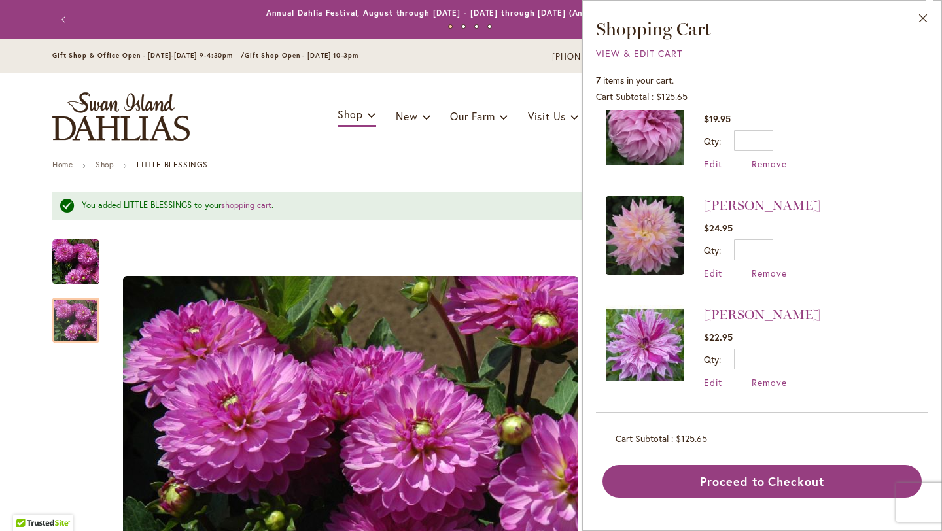
scroll to position [467, 0]
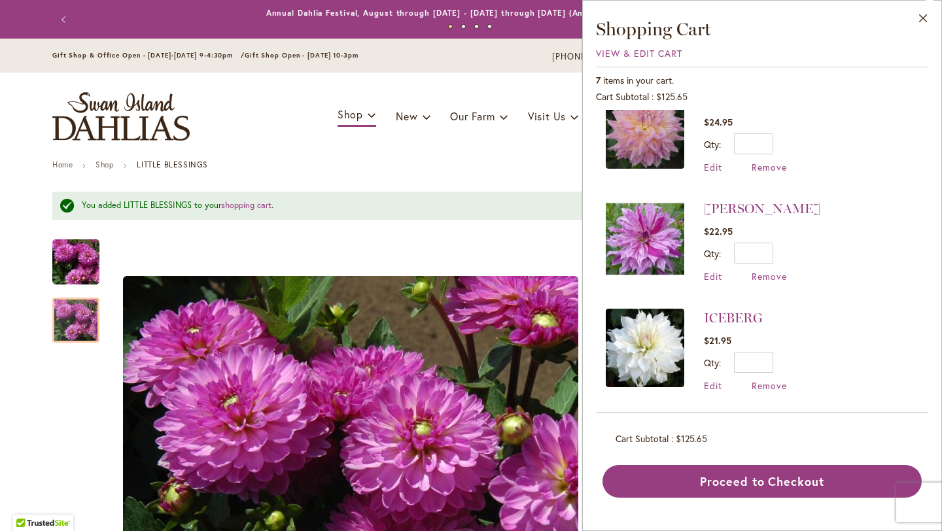
click at [659, 340] on img at bounding box center [645, 348] width 79 height 79
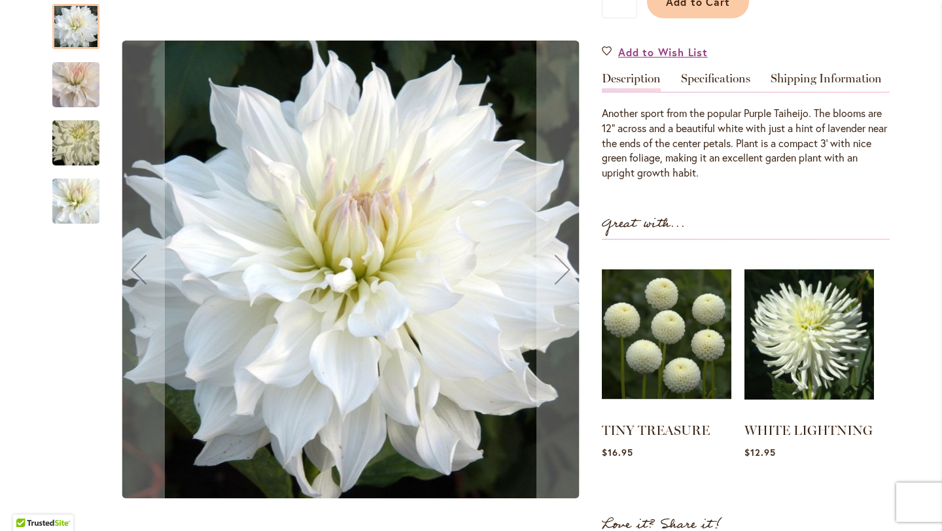
scroll to position [346, 0]
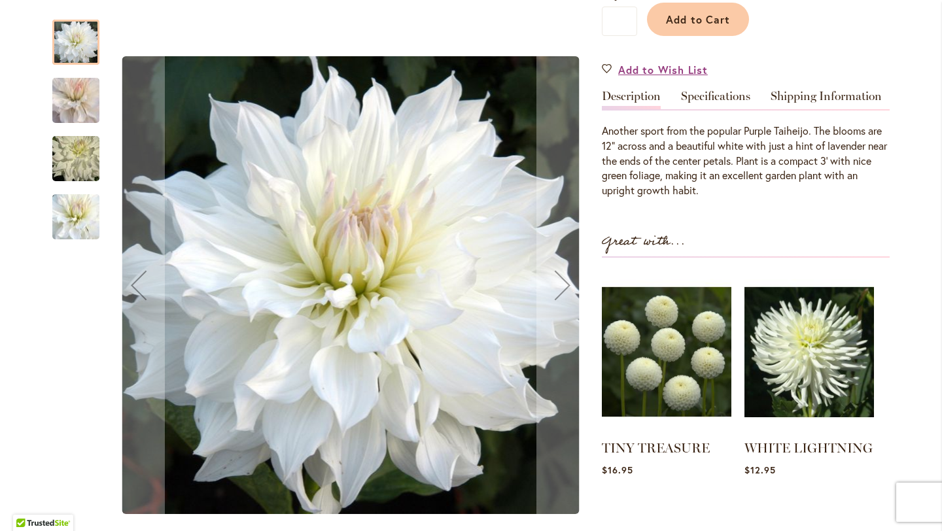
click at [94, 103] on img "ICEBERG" at bounding box center [76, 100] width 94 height 83
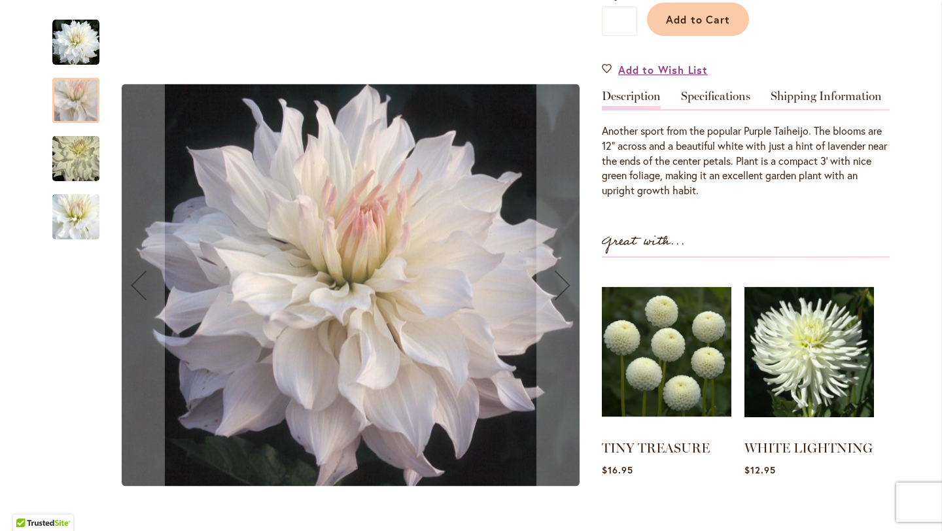
scroll to position [0, 0]
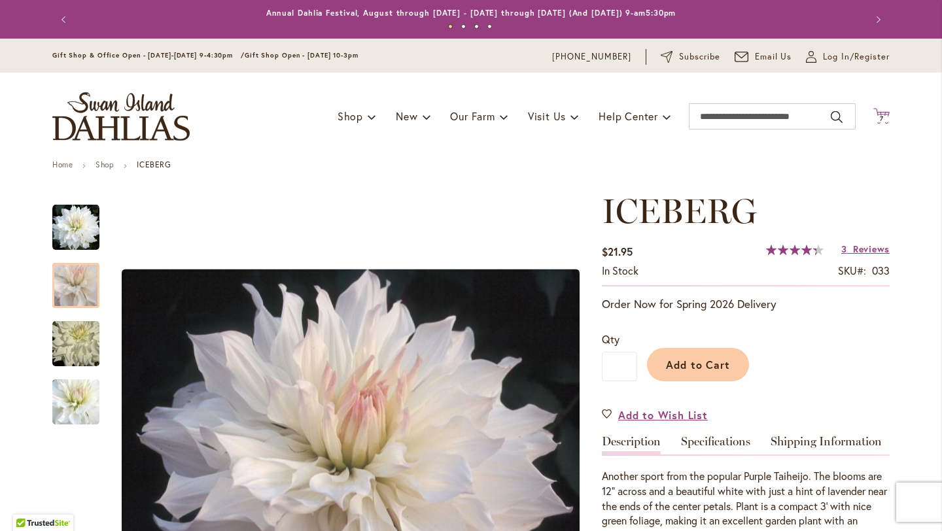
click at [885, 117] on span "7 7 items" at bounding box center [882, 119] width 13 height 7
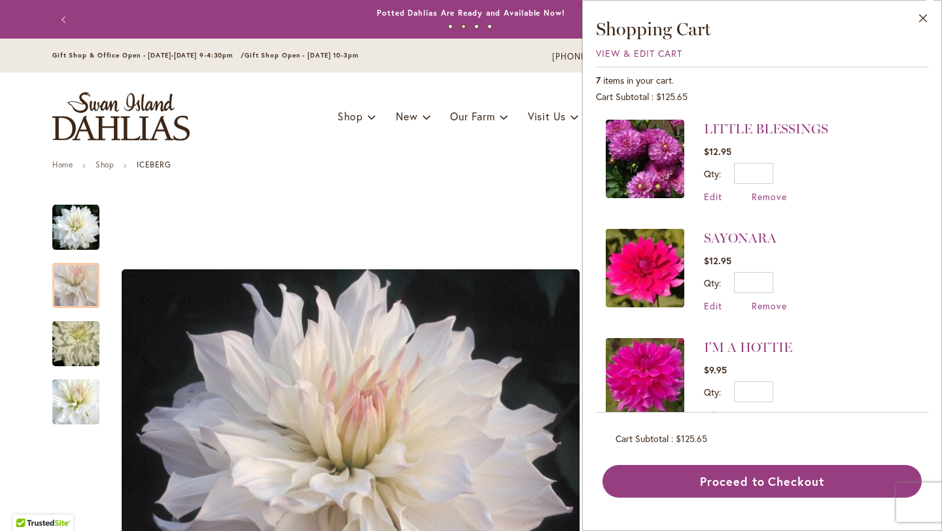
click at [513, 80] on div "Toggle Nav Shop Dahlia Tubers Collections Fresh Cut Dahlias Gardening Supplies …" at bounding box center [471, 117] width 864 height 88
